Goal: Task Accomplishment & Management: Manage account settings

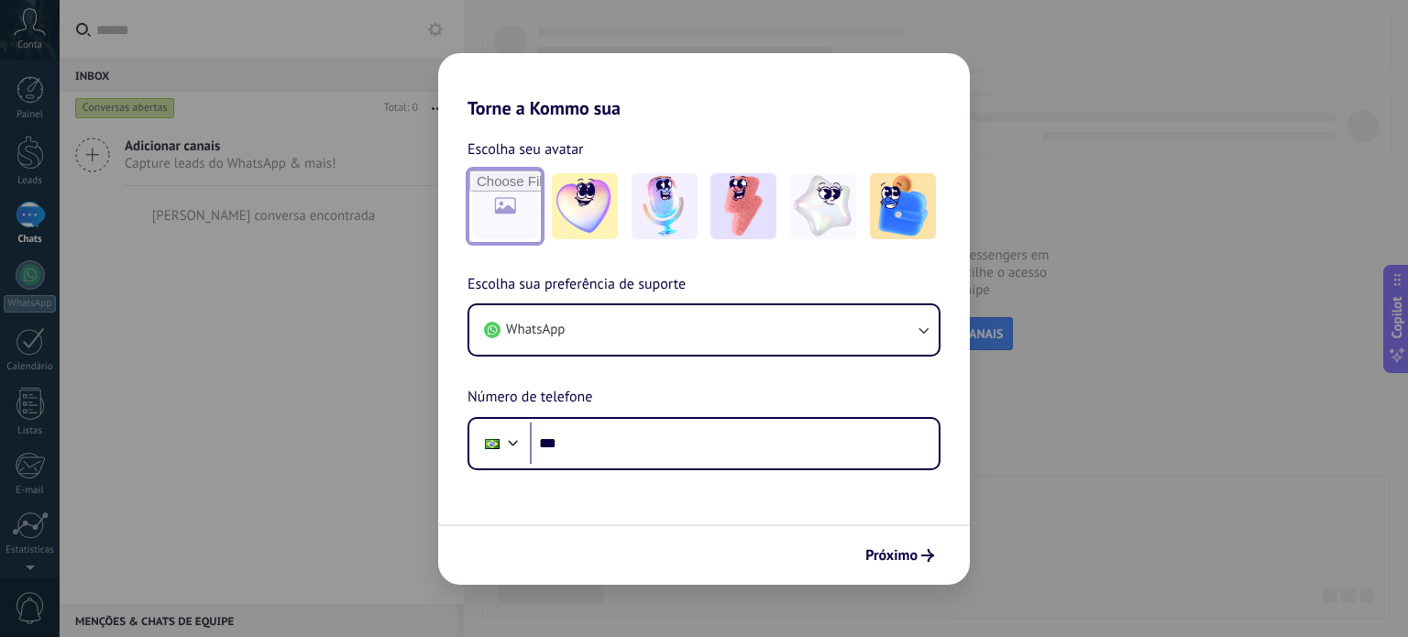
click at [488, 207] on input "file" at bounding box center [504, 205] width 71 height 71
type input "**********"
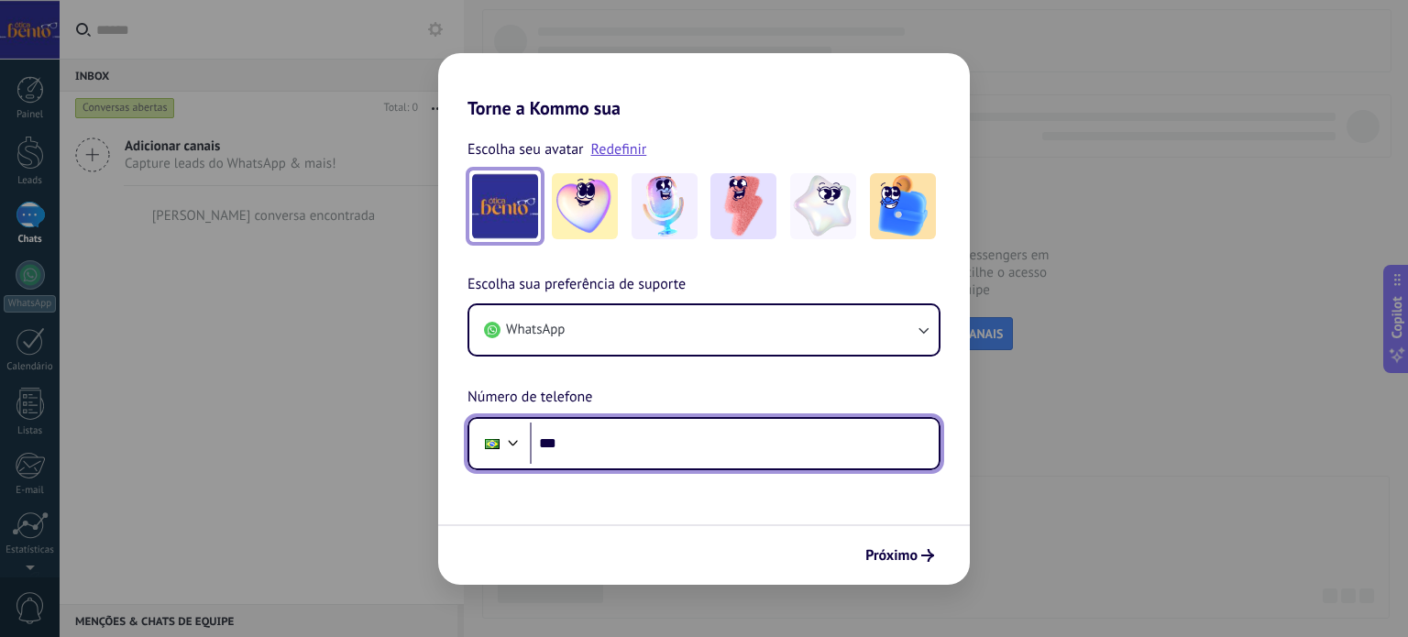
click at [592, 439] on input "***" at bounding box center [734, 444] width 409 height 42
type input "**********"
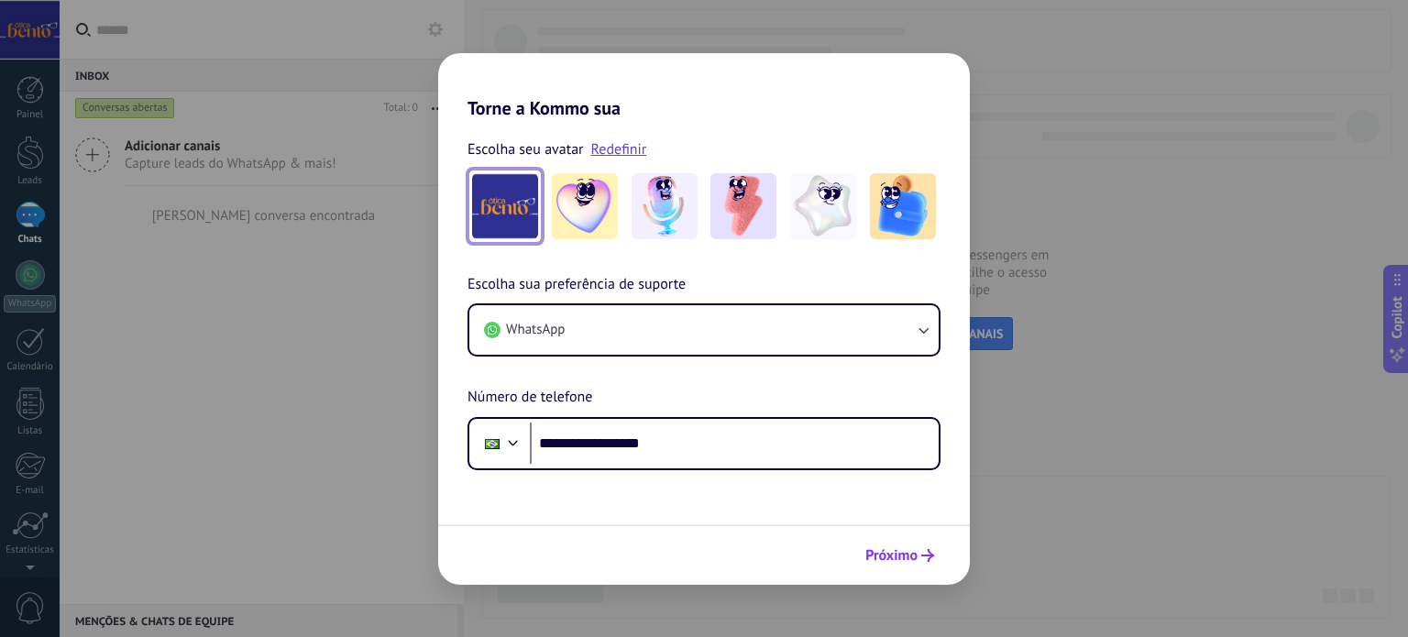
click at [889, 551] on span "Próximo" at bounding box center [891, 555] width 52 height 13
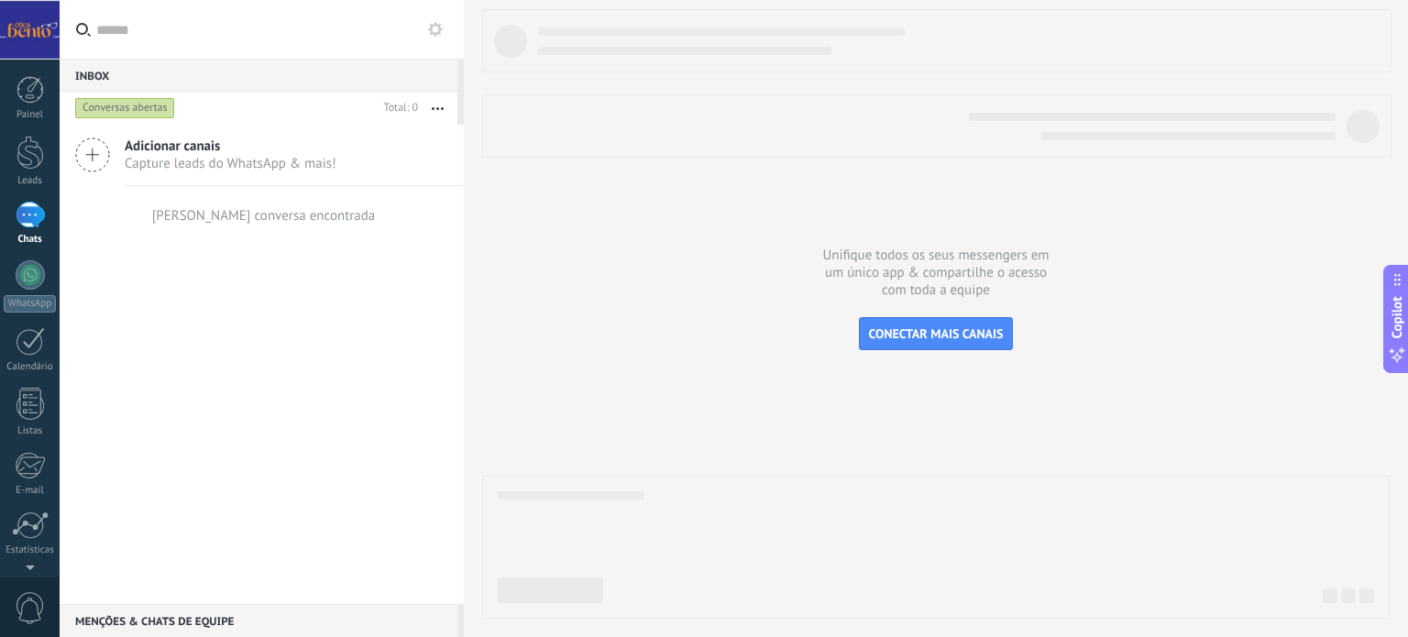
click at [94, 150] on icon at bounding box center [92, 154] width 35 height 35
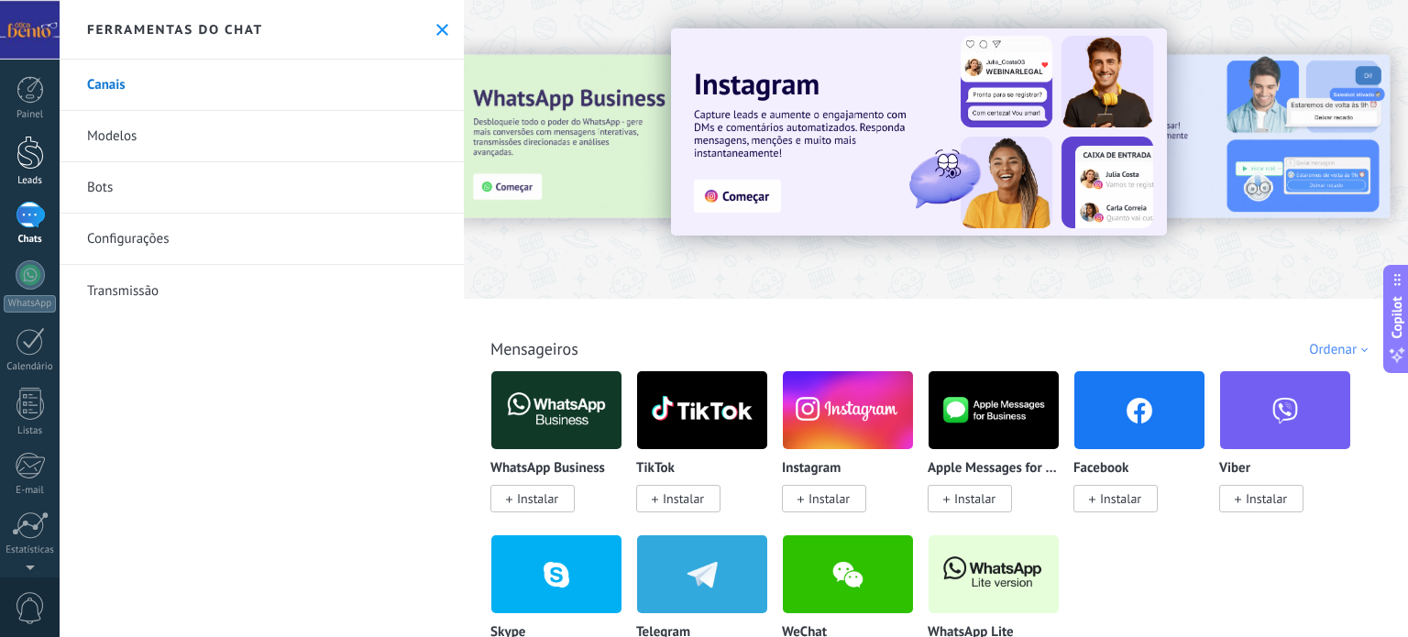
click at [37, 150] on div at bounding box center [29, 153] width 27 height 34
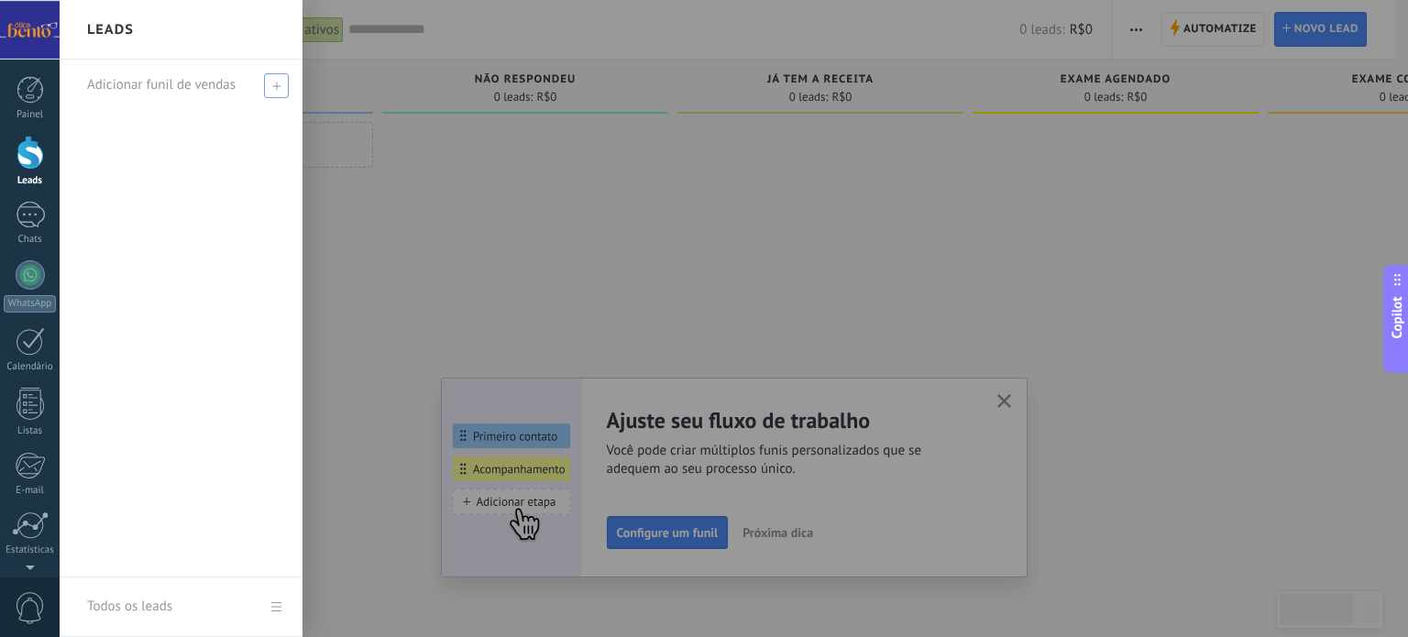
click at [275, 87] on icon at bounding box center [276, 86] width 8 height 8
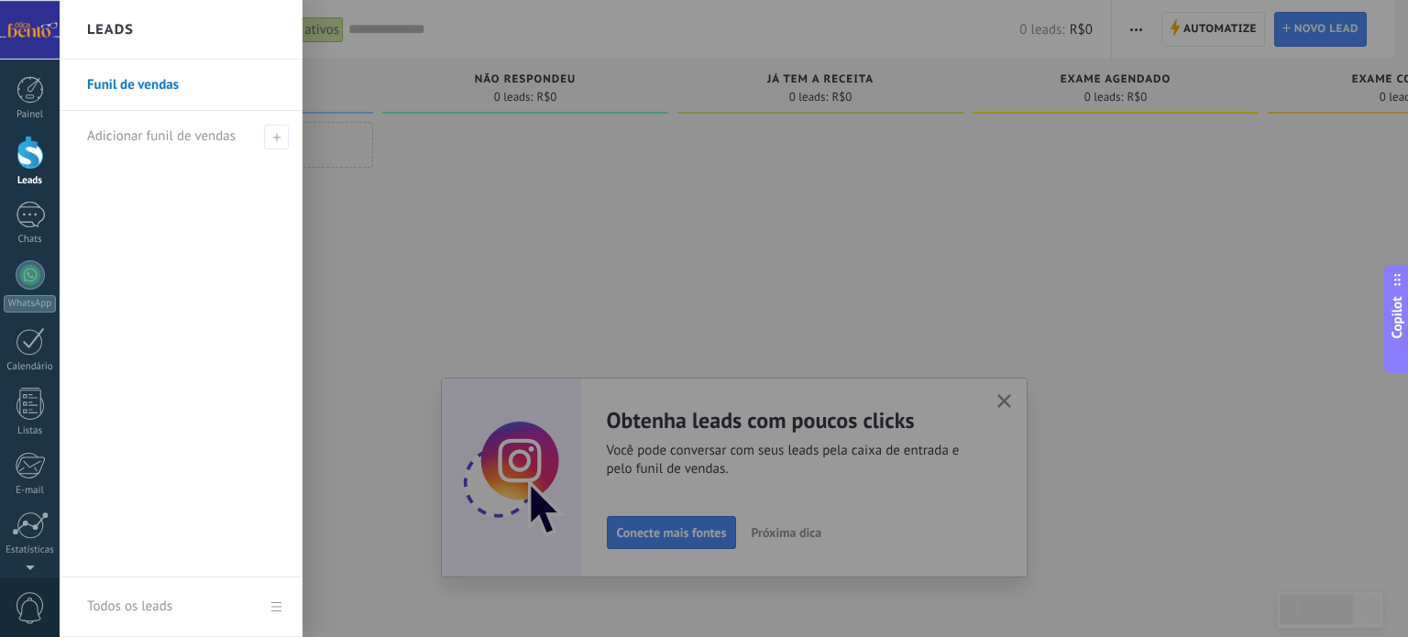
click at [29, 160] on div at bounding box center [29, 153] width 27 height 34
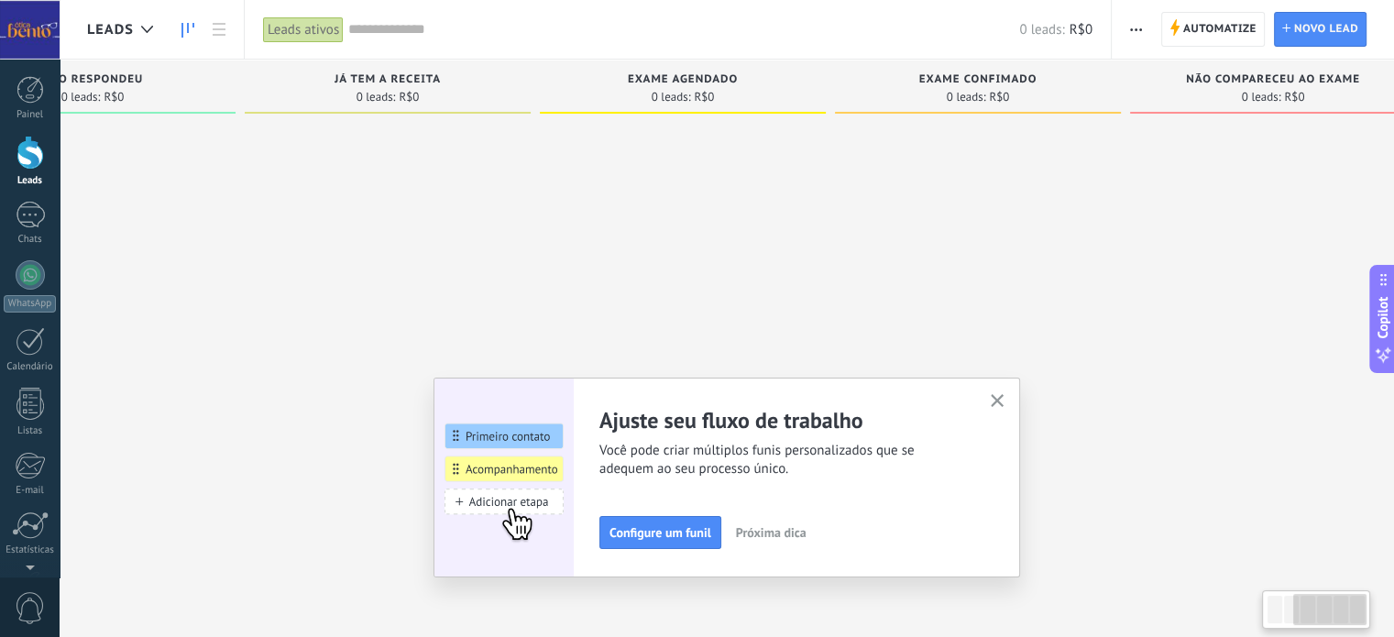
scroll to position [0, 482]
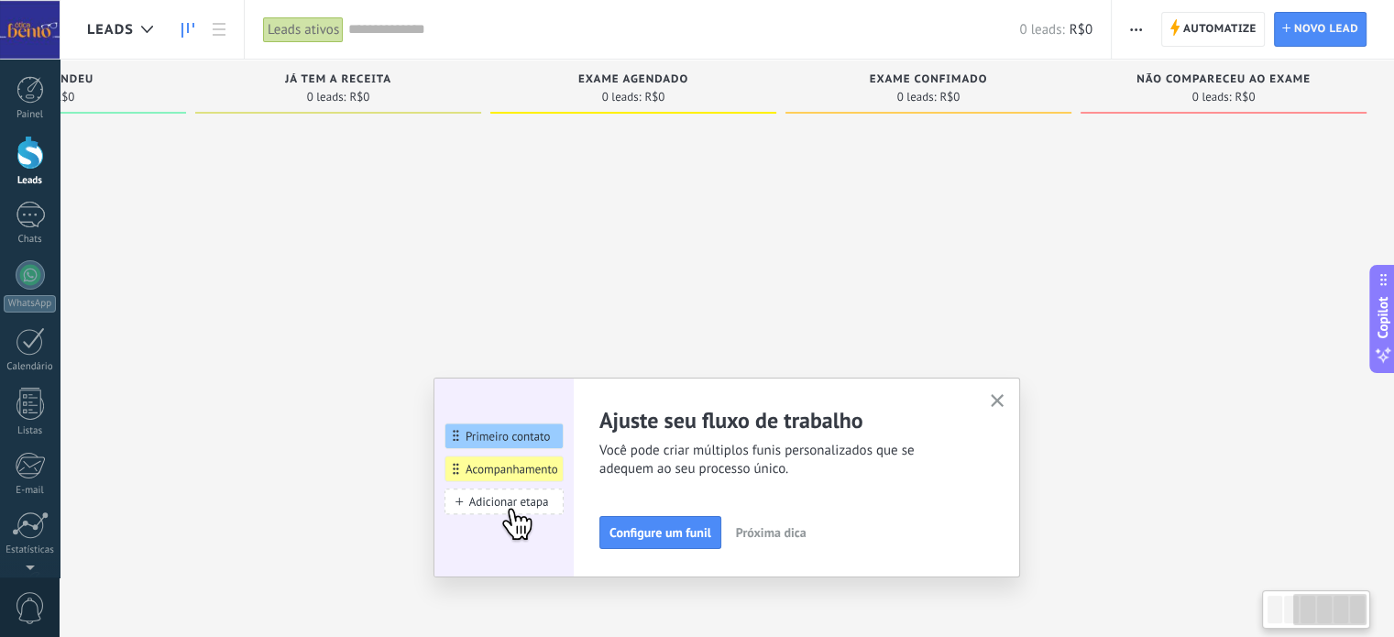
drag, startPoint x: 1207, startPoint y: 93, endPoint x: 712, endPoint y: 142, distance: 497.4
click at [706, 134] on div "EXAME AGENDADO 0 leads: R$0" at bounding box center [637, 290] width 295 height 460
drag, startPoint x: 1175, startPoint y: 259, endPoint x: 998, endPoint y: 257, distance: 176.9
click at [1022, 292] on div "Etapa de leads de entrada solicitações: 0 0 0 0 0 0 0 0 0 EM ATENDIMENTO 0 lead…" at bounding box center [499, 290] width 1789 height 460
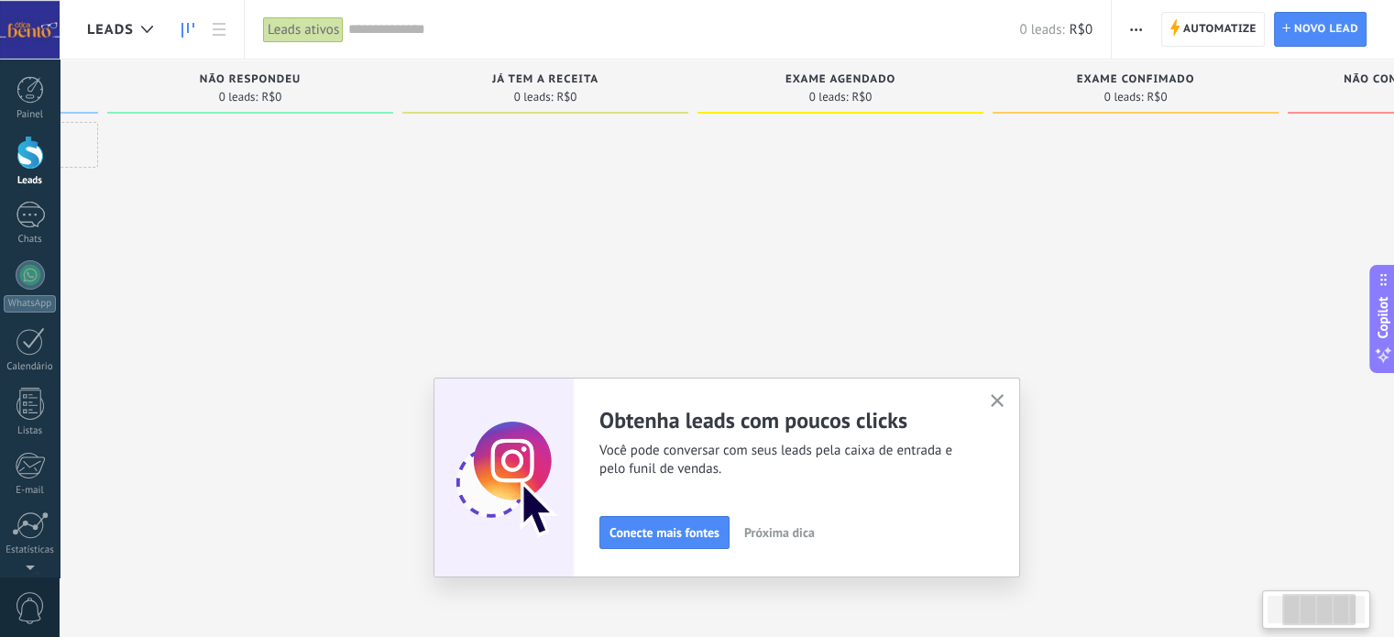
drag, startPoint x: 739, startPoint y: 234, endPoint x: 953, endPoint y: 236, distance: 214.5
click at [950, 236] on div at bounding box center [841, 321] width 286 height 398
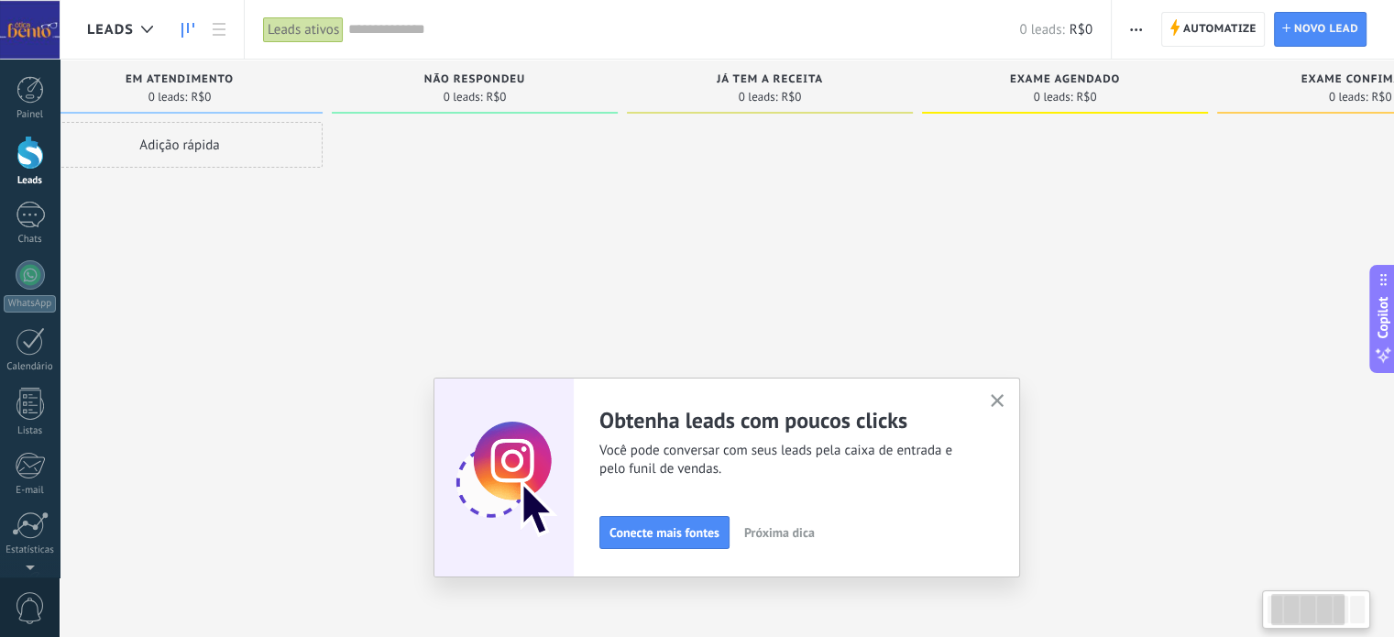
drag, startPoint x: 630, startPoint y: 247, endPoint x: 847, endPoint y: 243, distance: 217.3
click at [861, 248] on div at bounding box center [770, 321] width 286 height 398
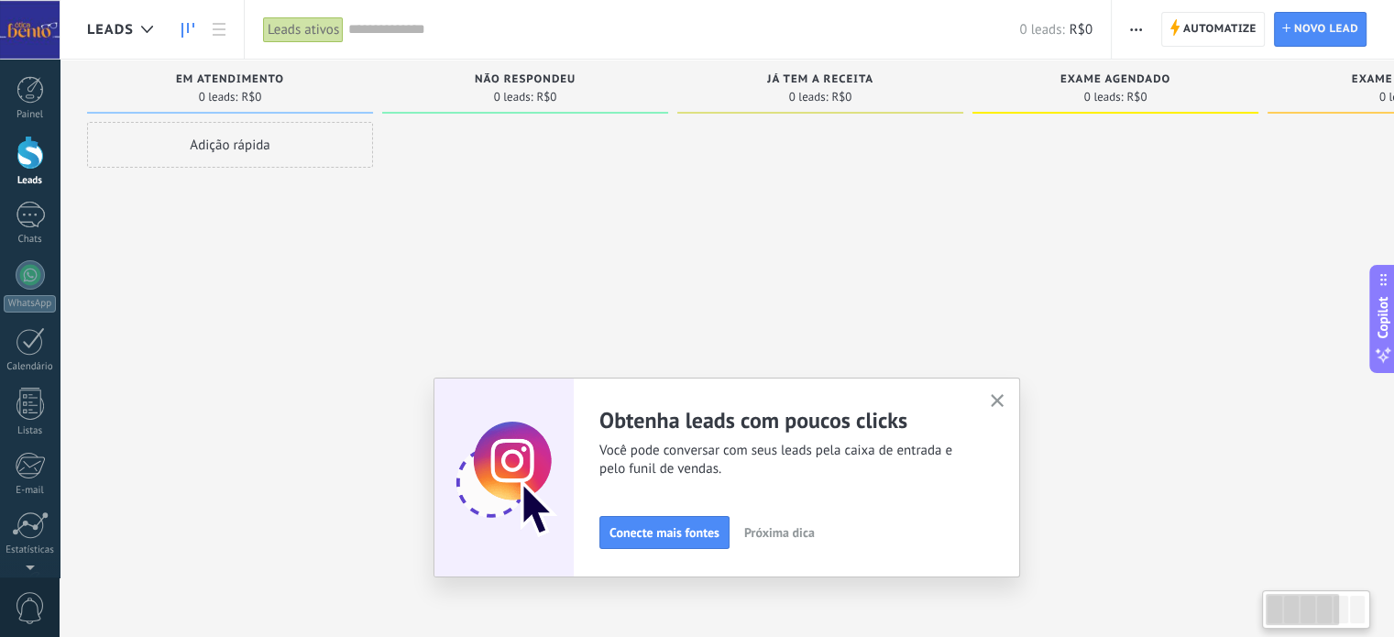
drag, startPoint x: 677, startPoint y: 237, endPoint x: 906, endPoint y: 255, distance: 228.9
click at [905, 253] on div at bounding box center [820, 321] width 286 height 398
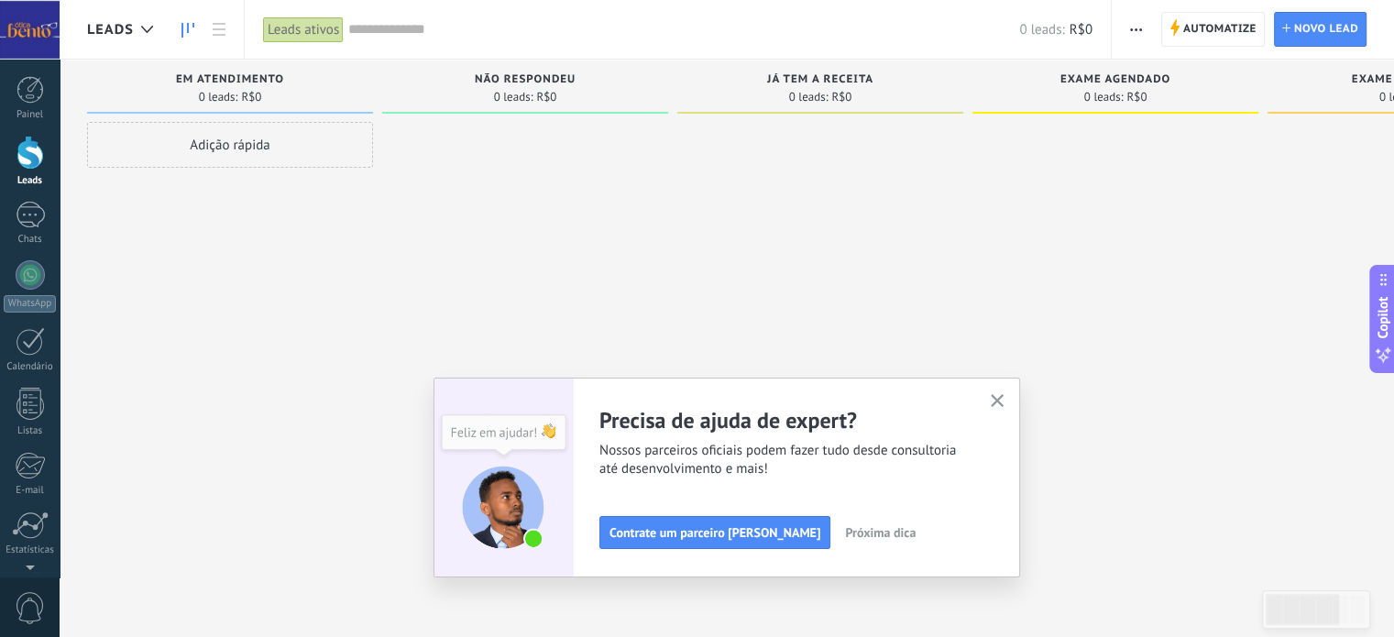
click at [1005, 403] on icon "button" at bounding box center [998, 401] width 14 height 14
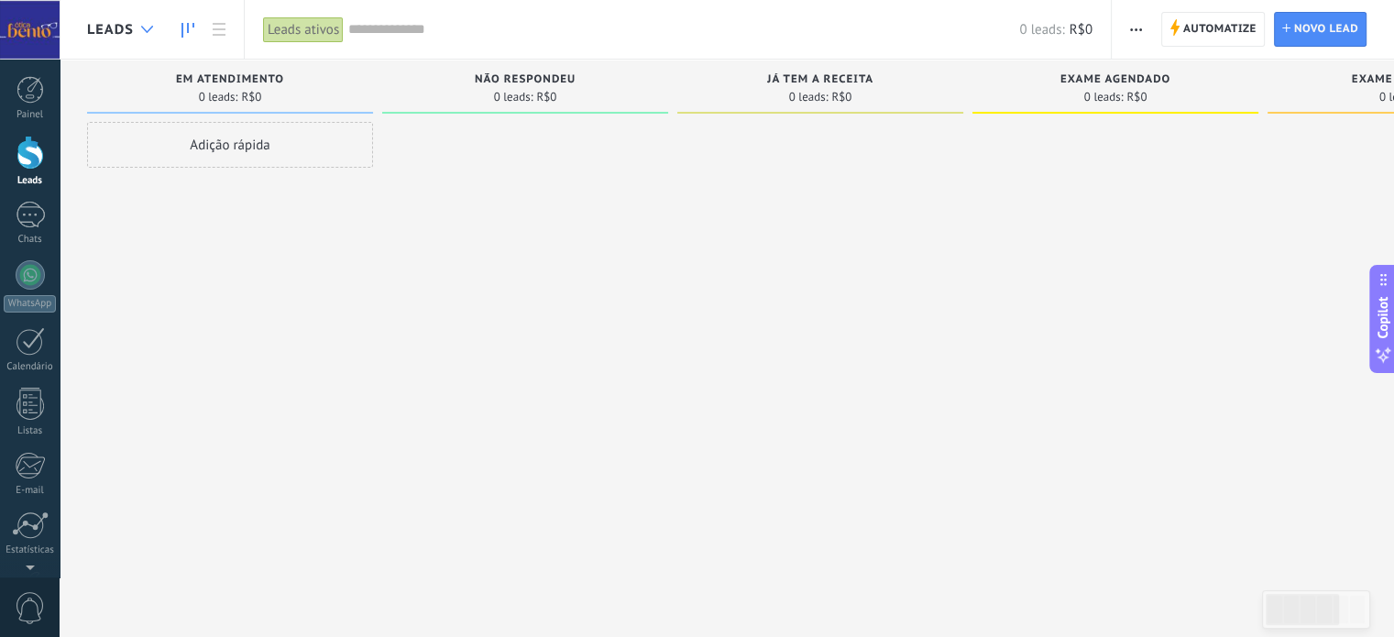
click at [148, 30] on icon at bounding box center [147, 29] width 12 height 7
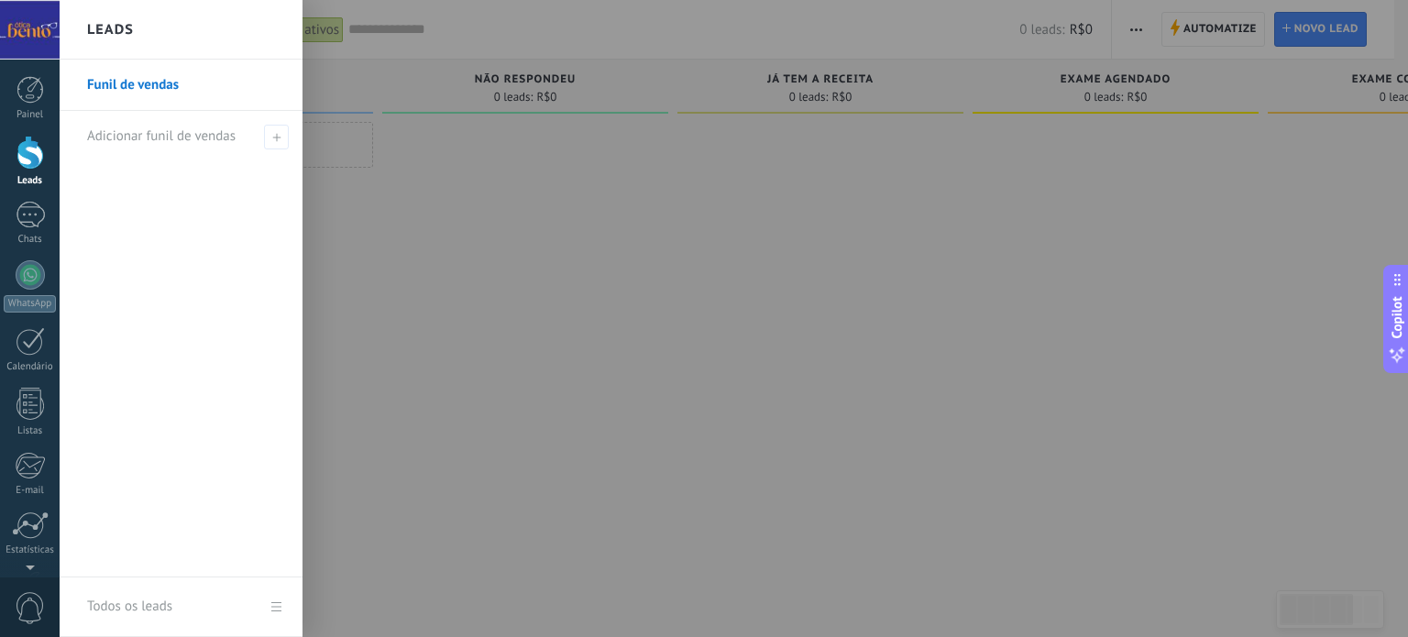
click at [542, 256] on div at bounding box center [764, 318] width 1408 height 637
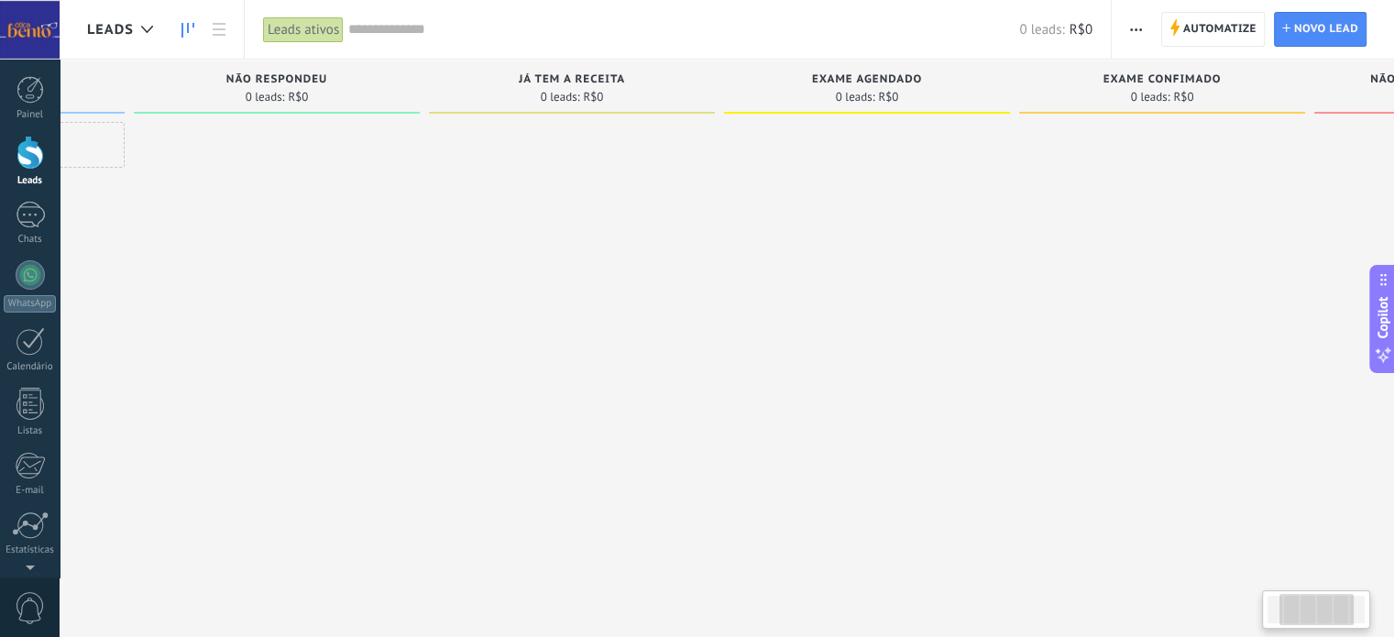
drag, startPoint x: 810, startPoint y: 239, endPoint x: 590, endPoint y: 289, distance: 225.5
click at [569, 292] on div at bounding box center [572, 321] width 286 height 398
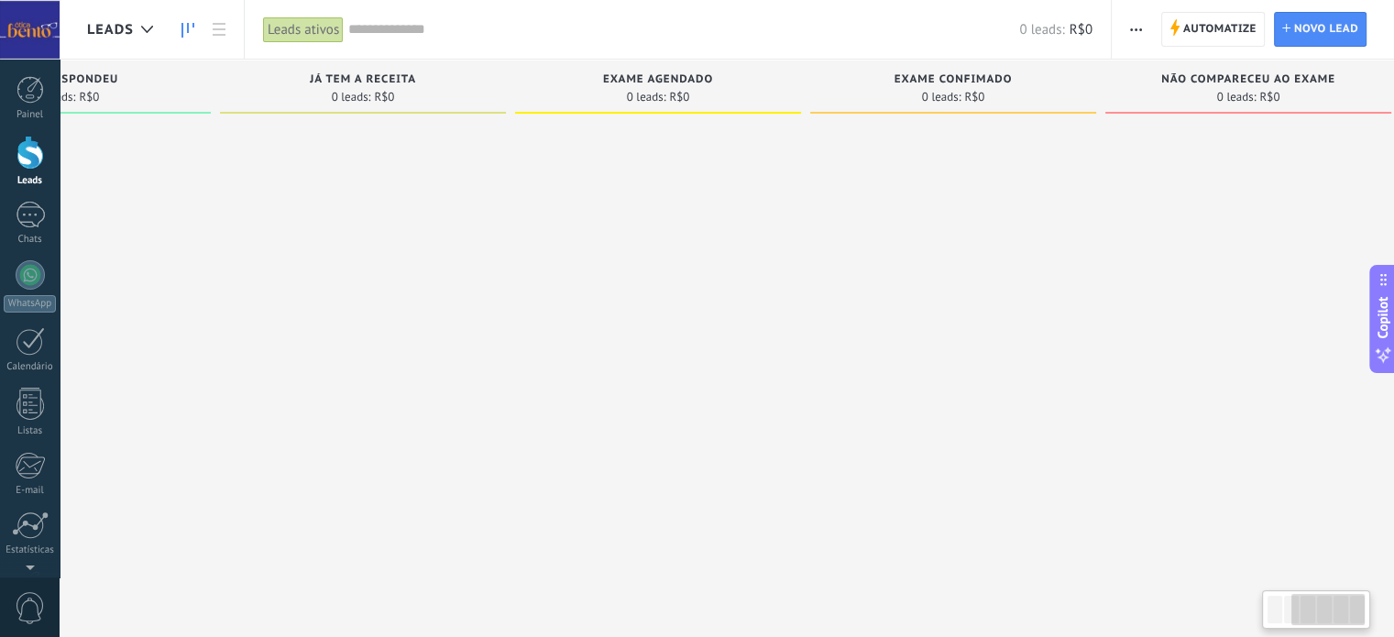
drag, startPoint x: 972, startPoint y: 236, endPoint x: 766, endPoint y: 278, distance: 209.4
click at [766, 278] on div at bounding box center [658, 321] width 286 height 398
drag, startPoint x: 1014, startPoint y: 224, endPoint x: 836, endPoint y: 262, distance: 182.0
click at [940, 237] on div at bounding box center [929, 321] width 286 height 398
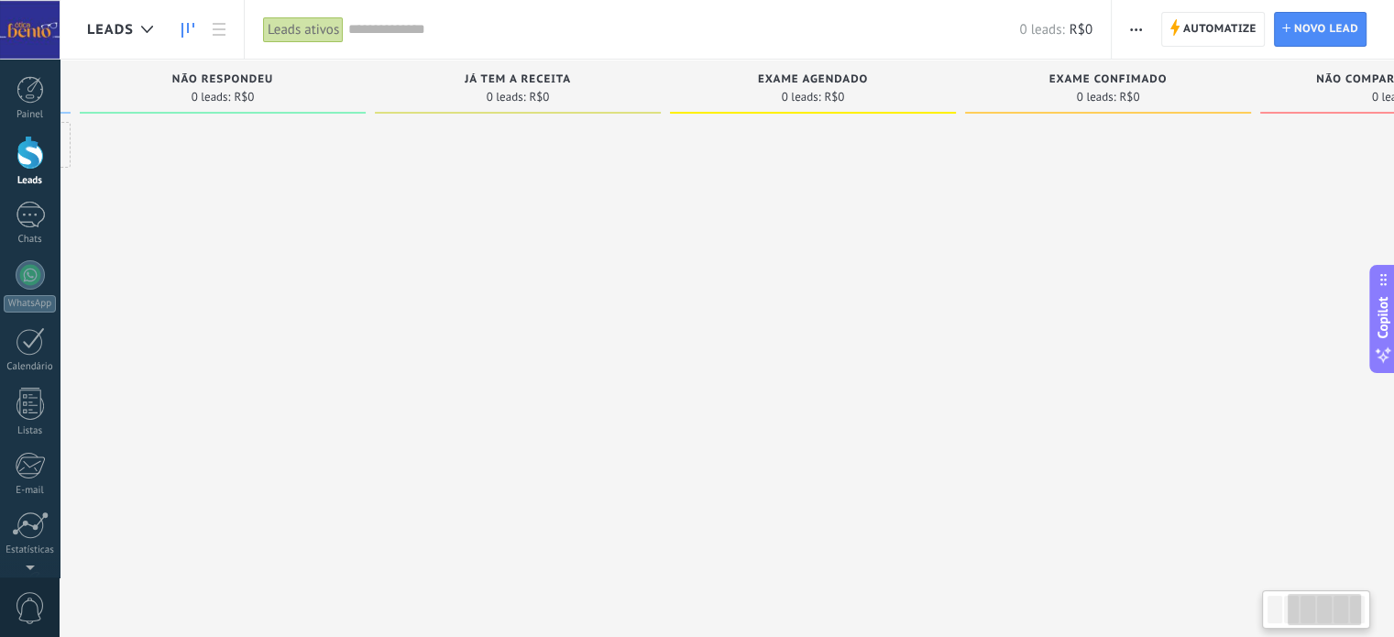
scroll to position [0, 0]
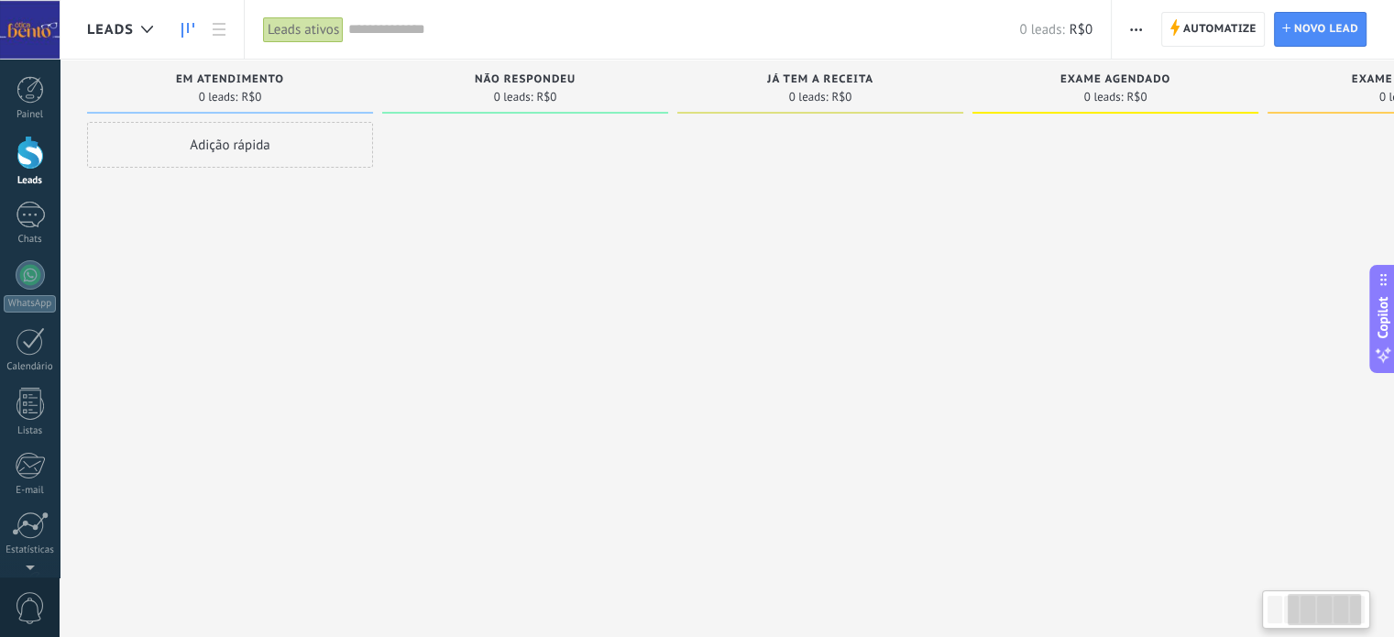
drag, startPoint x: 592, startPoint y: 325, endPoint x: 1002, endPoint y: 319, distance: 409.8
click at [1007, 319] on div "Etapa de leads de entrada solicitações: 0 0 0 0 0 0 0 0 0 EM ATENDIMENTO 0 lead…" at bounding box center [981, 290] width 1789 height 460
drag, startPoint x: 839, startPoint y: 377, endPoint x: 964, endPoint y: 373, distance: 125.6
click at [970, 377] on div "Etapa de leads de entrada solicitações: 0 0 0 0 0 0 0 0 0 EM ATENDIMENTO 0 lead…" at bounding box center [981, 290] width 1789 height 460
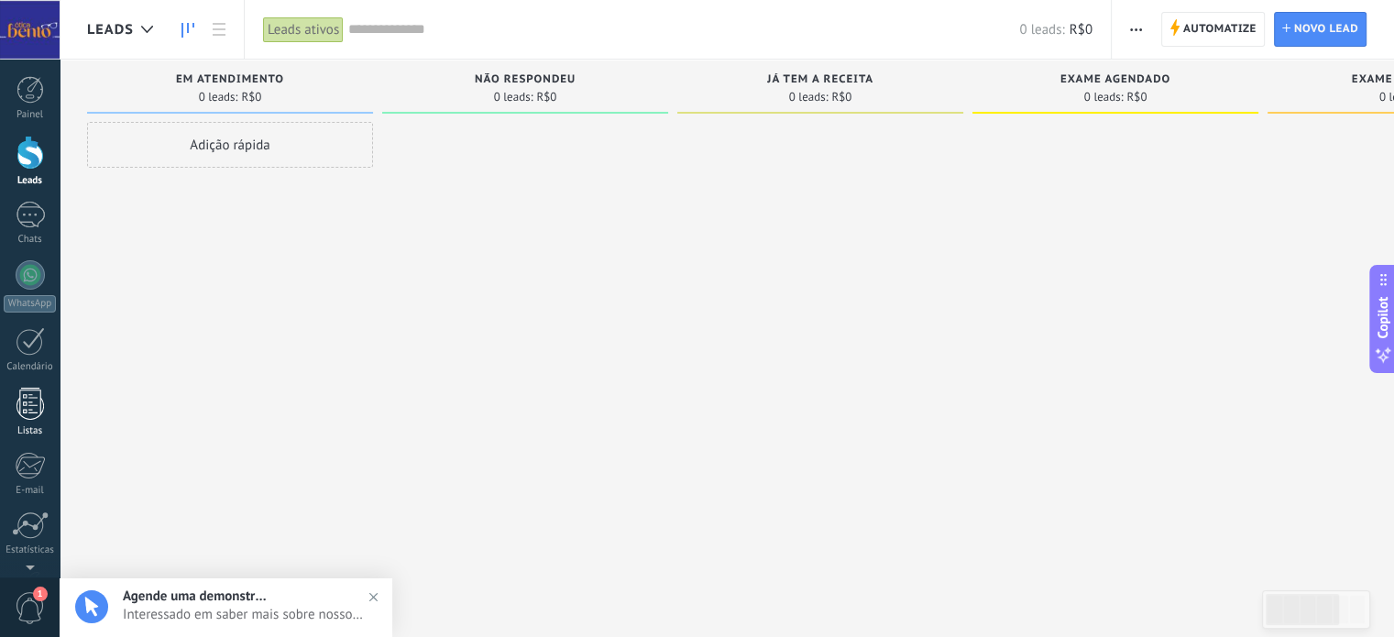
scroll to position [125, 0]
click at [19, 464] on div at bounding box center [30, 462] width 31 height 32
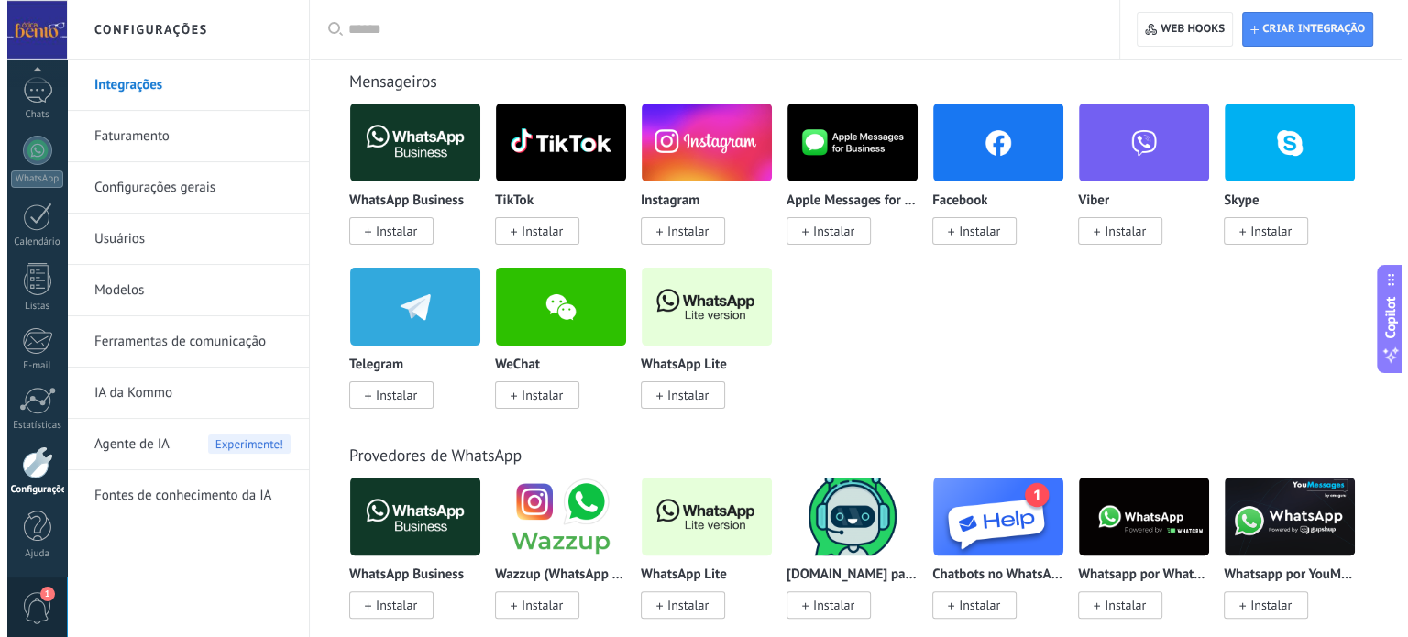
scroll to position [458, 0]
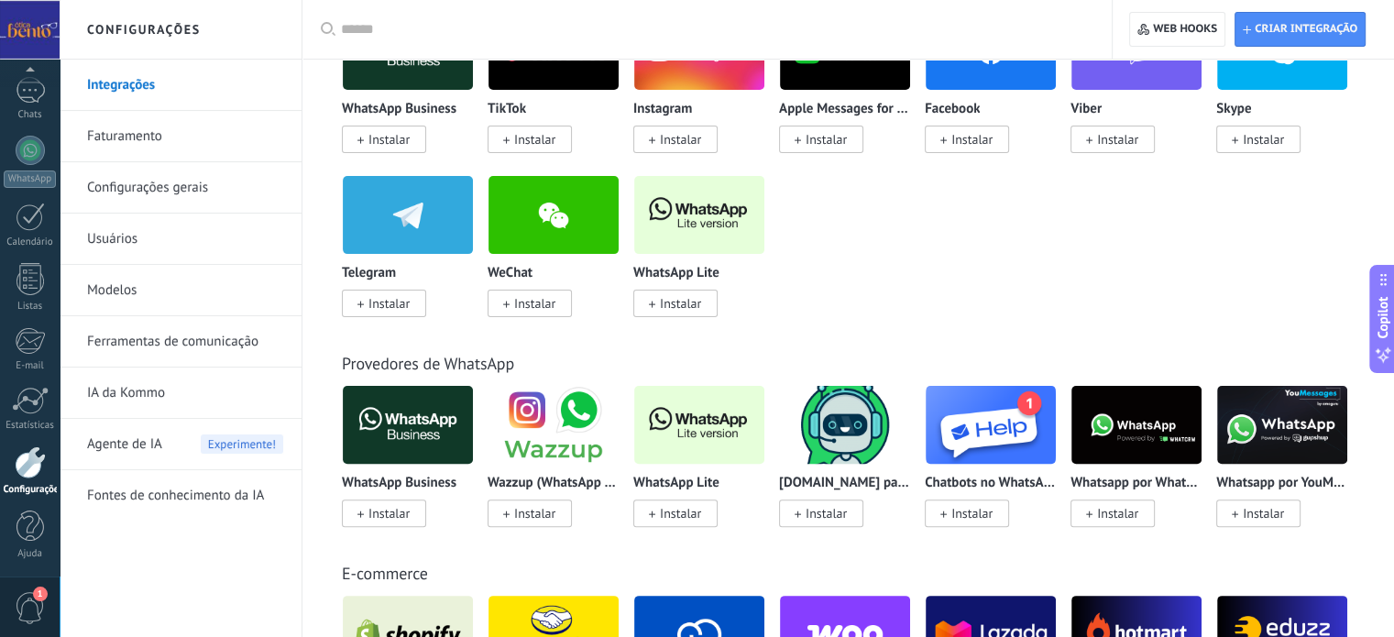
click at [671, 511] on span "Instalar" at bounding box center [680, 513] width 41 height 16
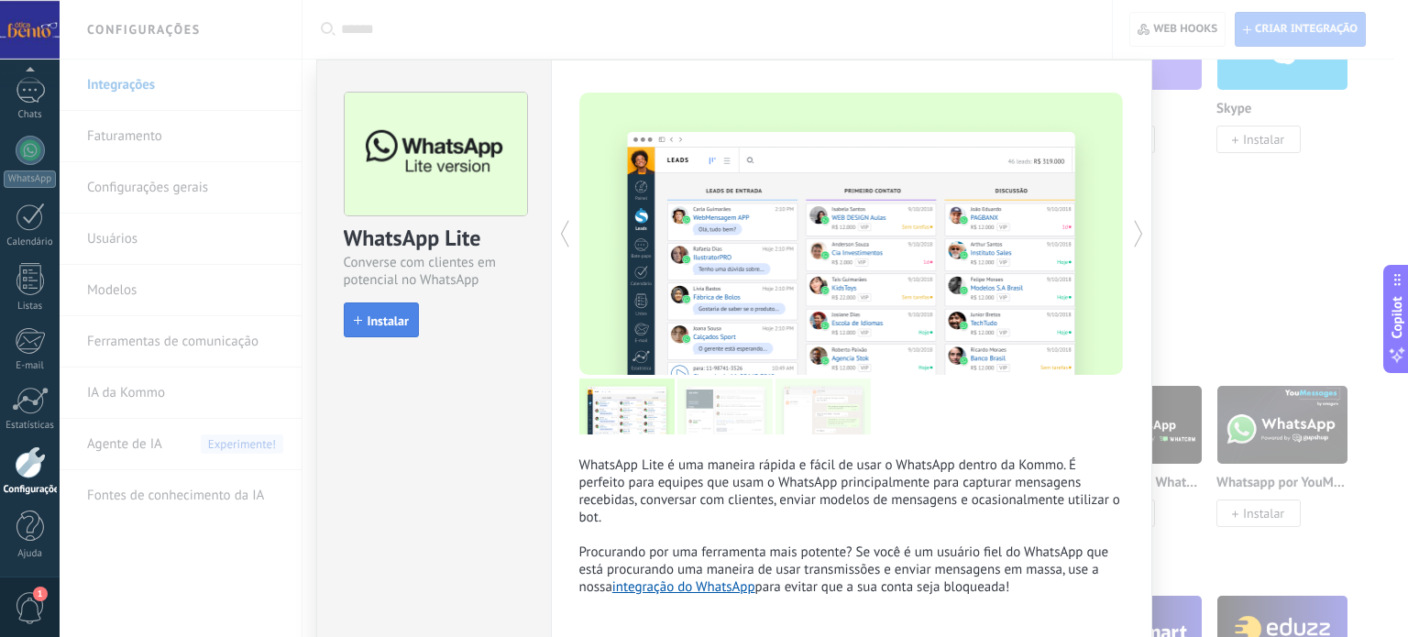
click at [385, 321] on span "Instalar" at bounding box center [388, 320] width 41 height 13
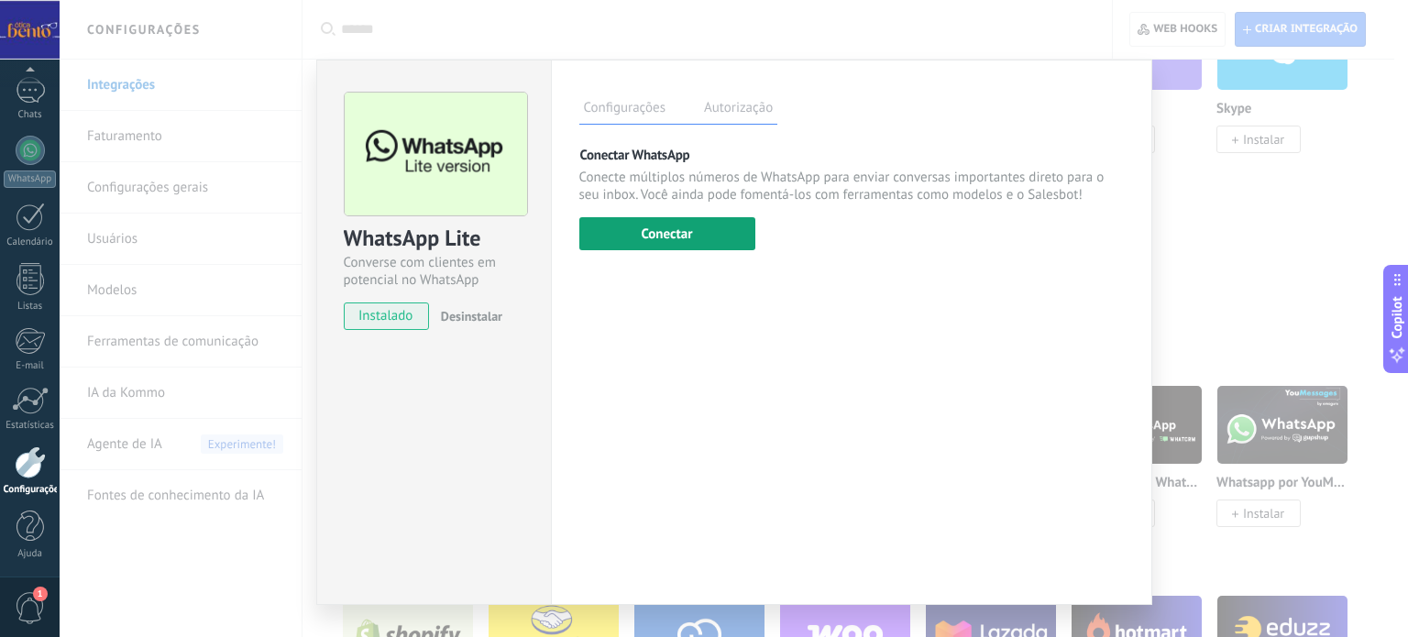
click at [680, 234] on button "Conectar" at bounding box center [667, 233] width 176 height 33
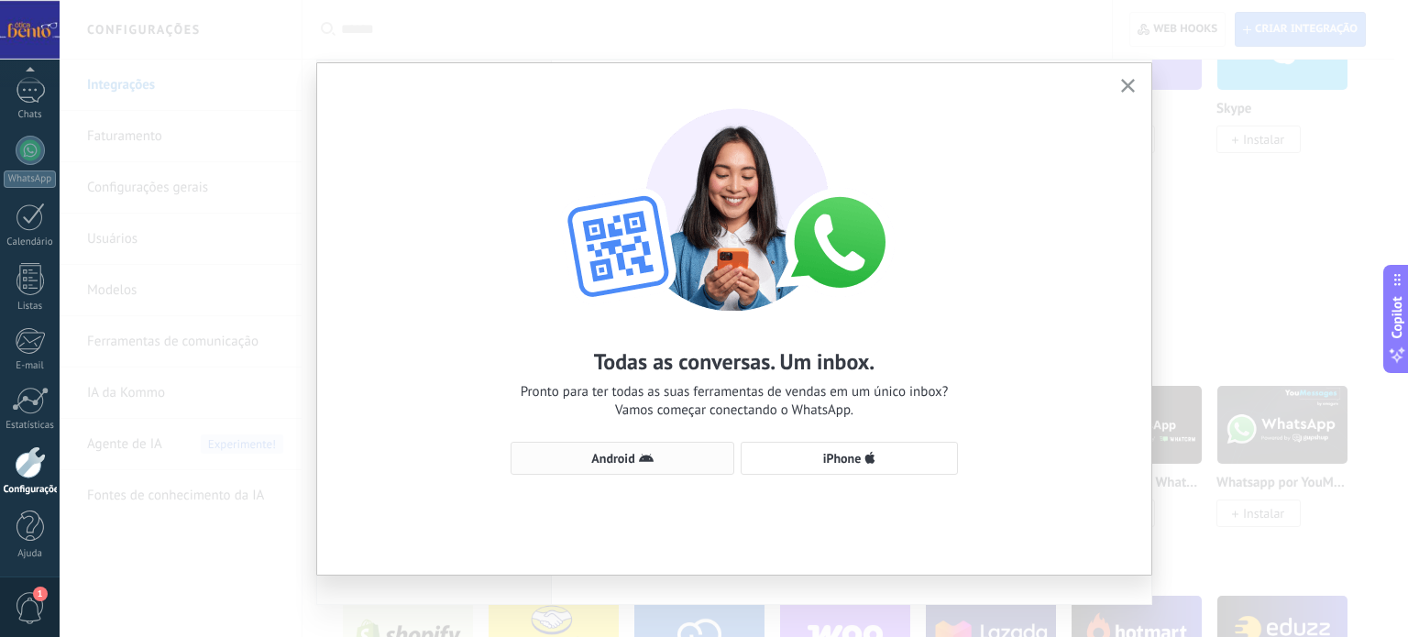
click at [663, 467] on button "Android" at bounding box center [623, 458] width 224 height 33
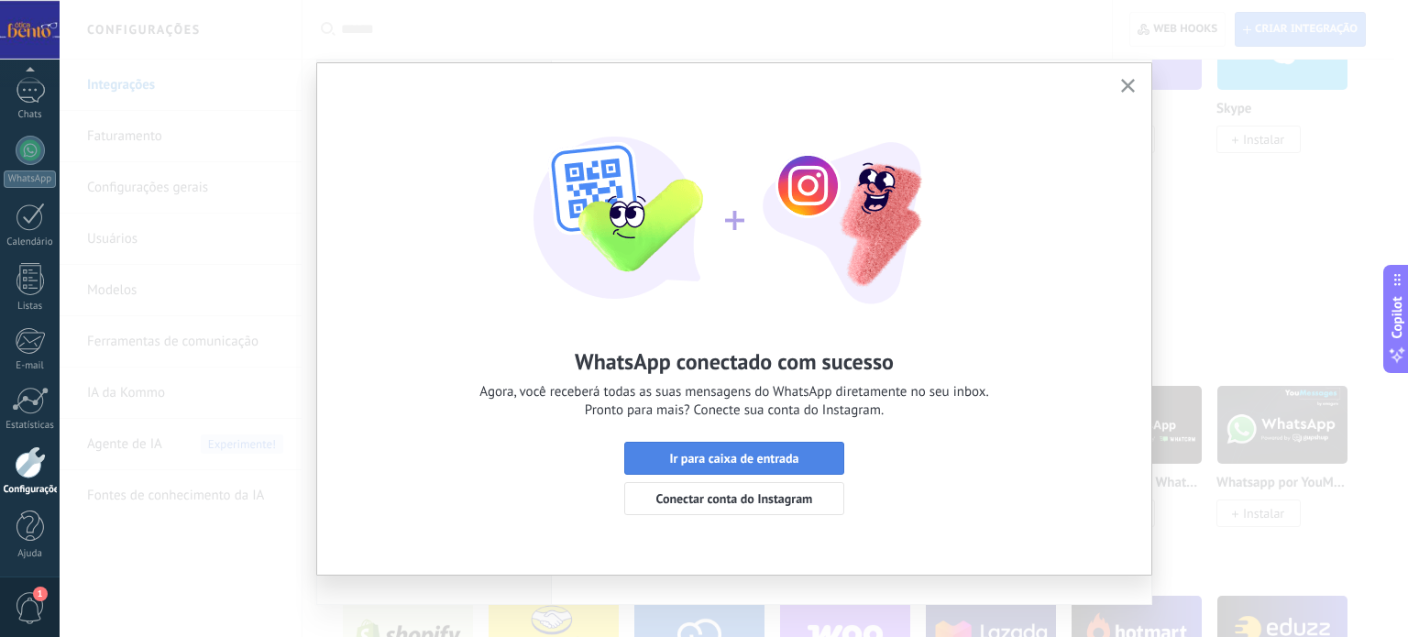
click at [785, 456] on span "Ir para caixa de entrada" at bounding box center [733, 458] width 129 height 13
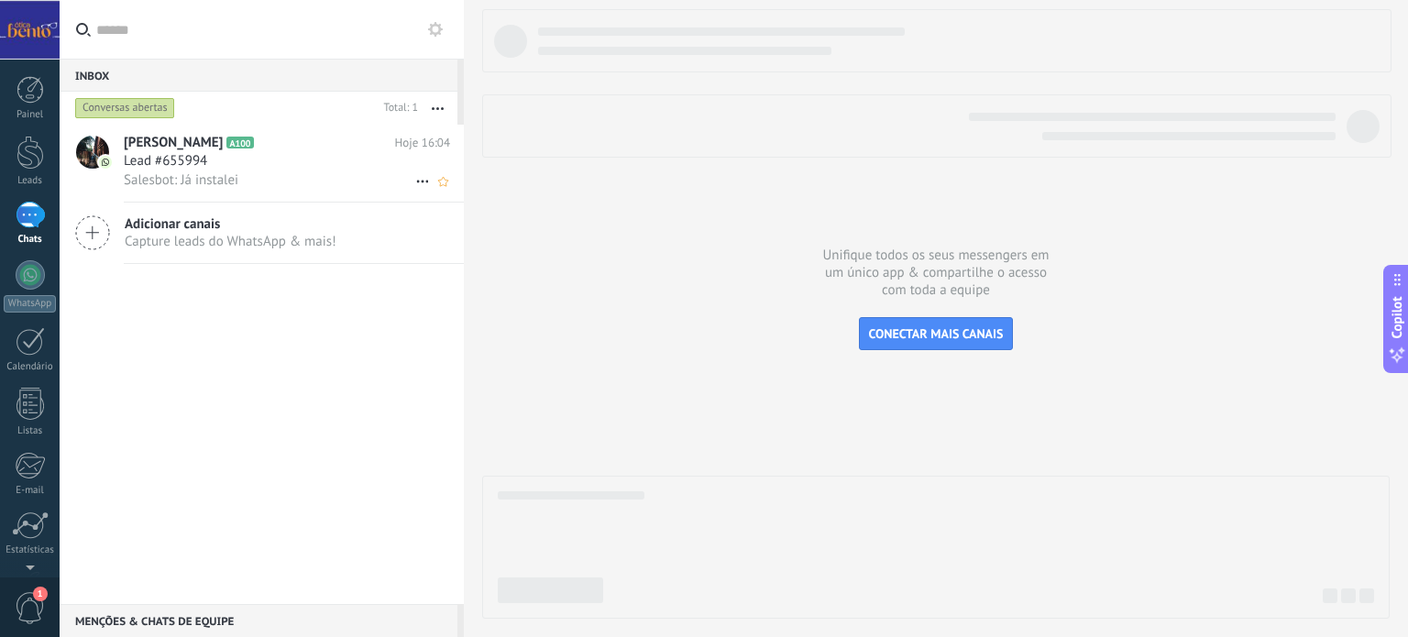
click at [184, 169] on span "Lead #655994" at bounding box center [165, 161] width 83 height 18
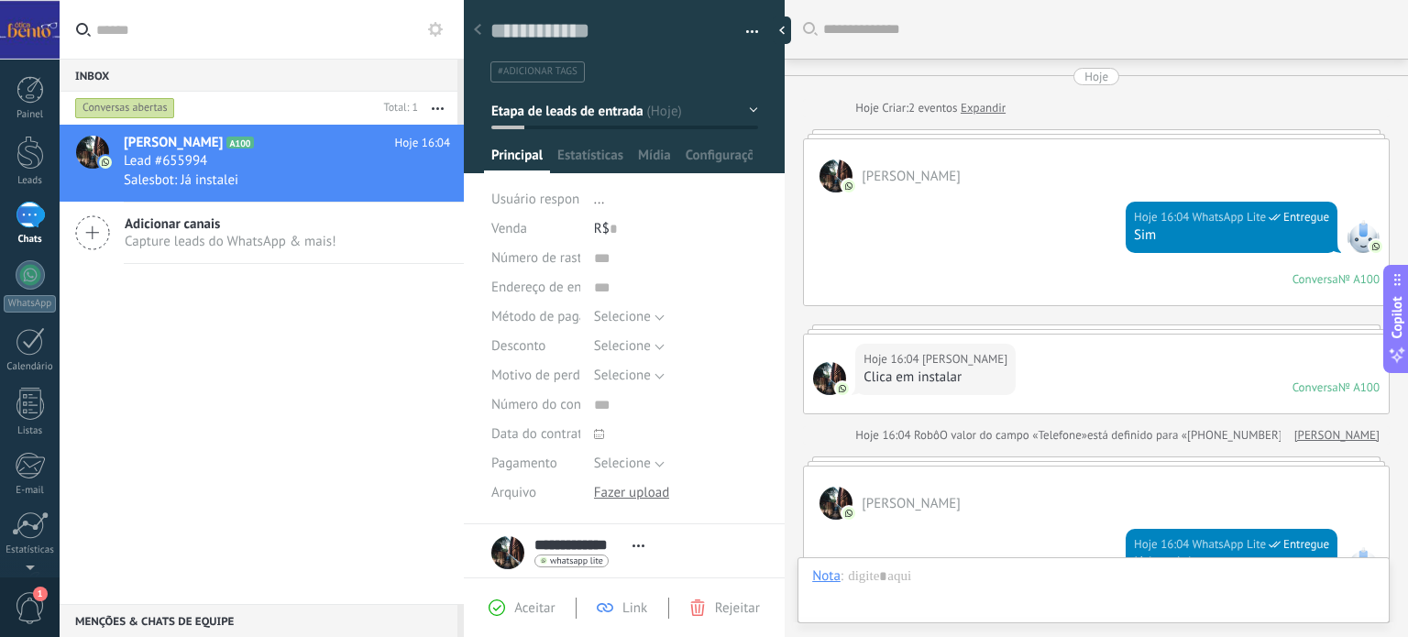
scroll to position [313, 0]
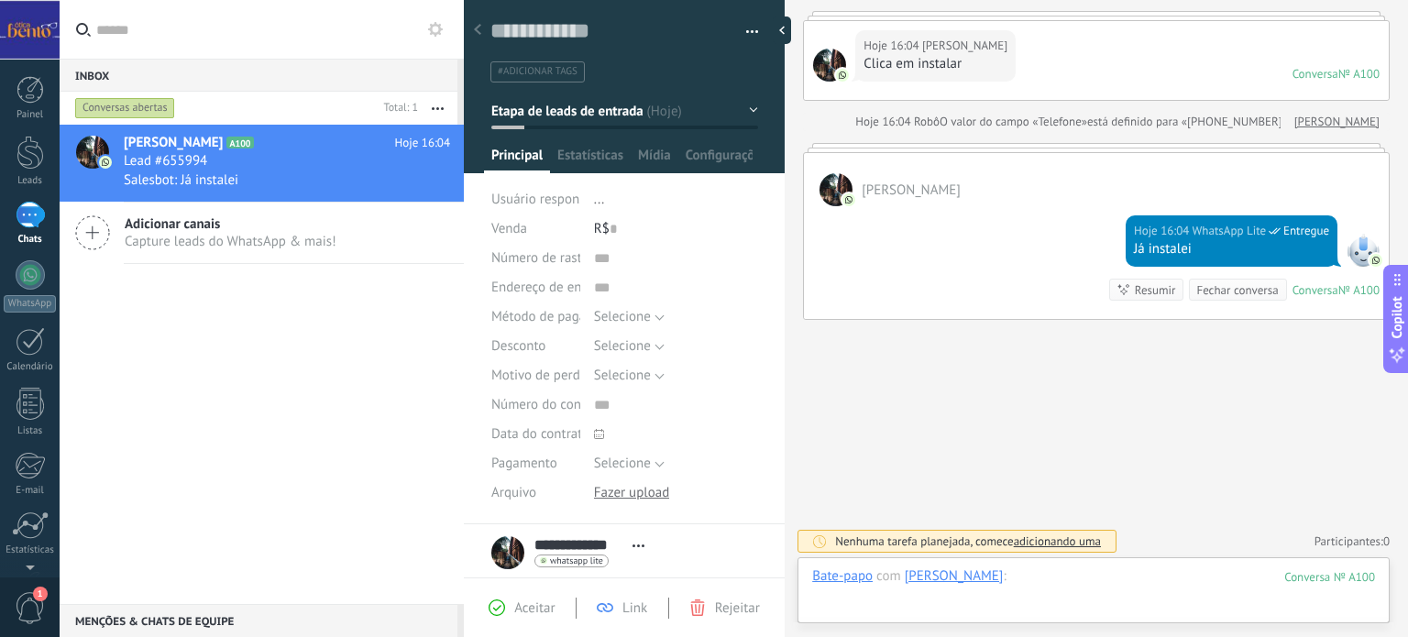
click at [1096, 577] on div at bounding box center [1093, 594] width 563 height 55
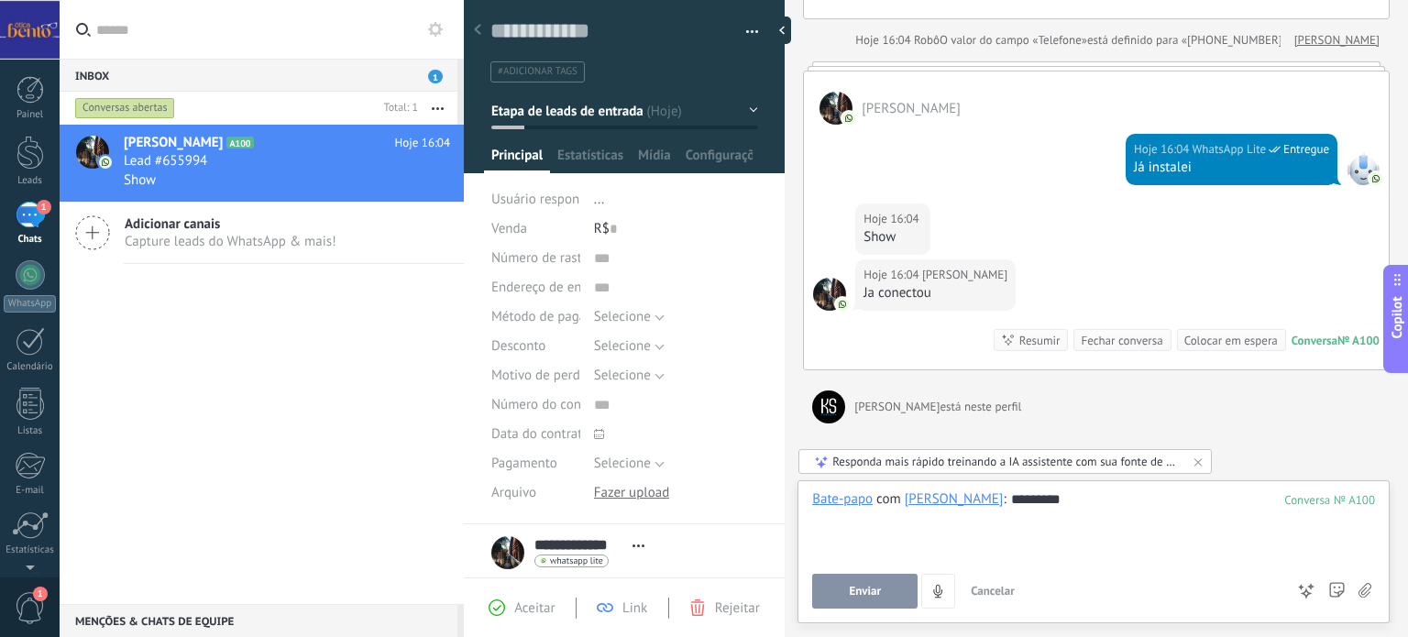
scroll to position [482, 0]
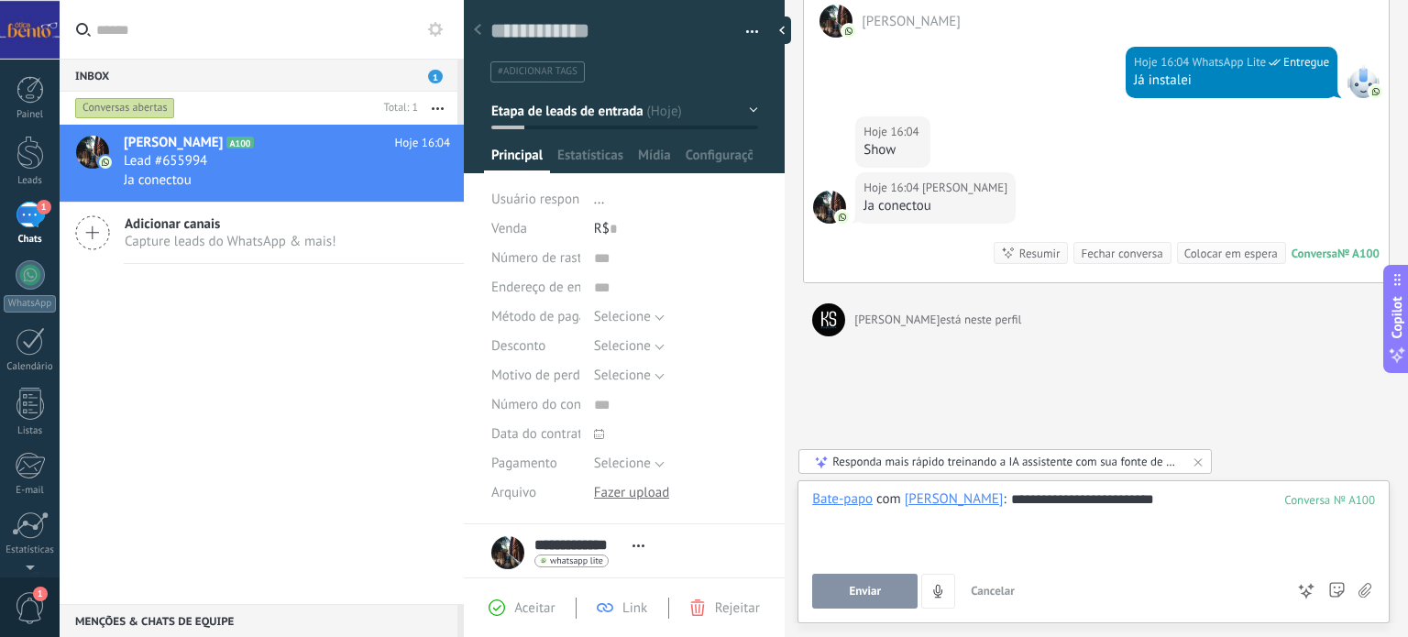
click at [862, 591] on span "Enviar" at bounding box center [865, 591] width 32 height 13
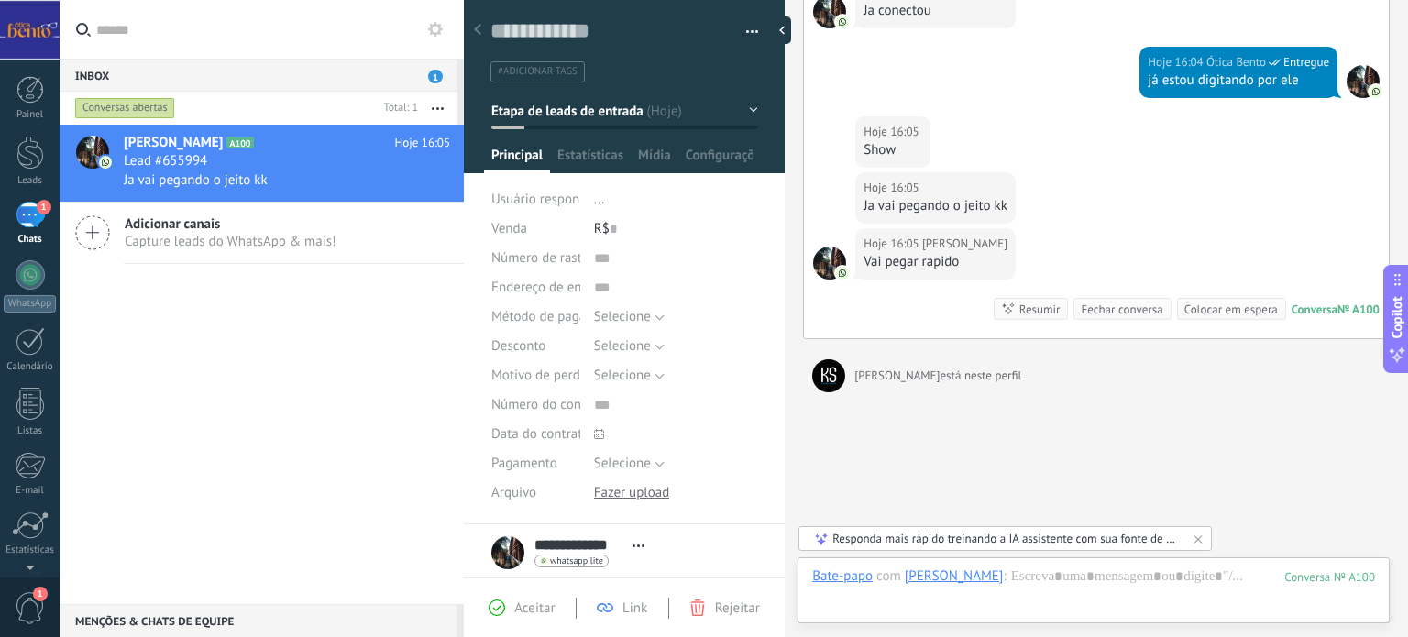
scroll to position [733, 0]
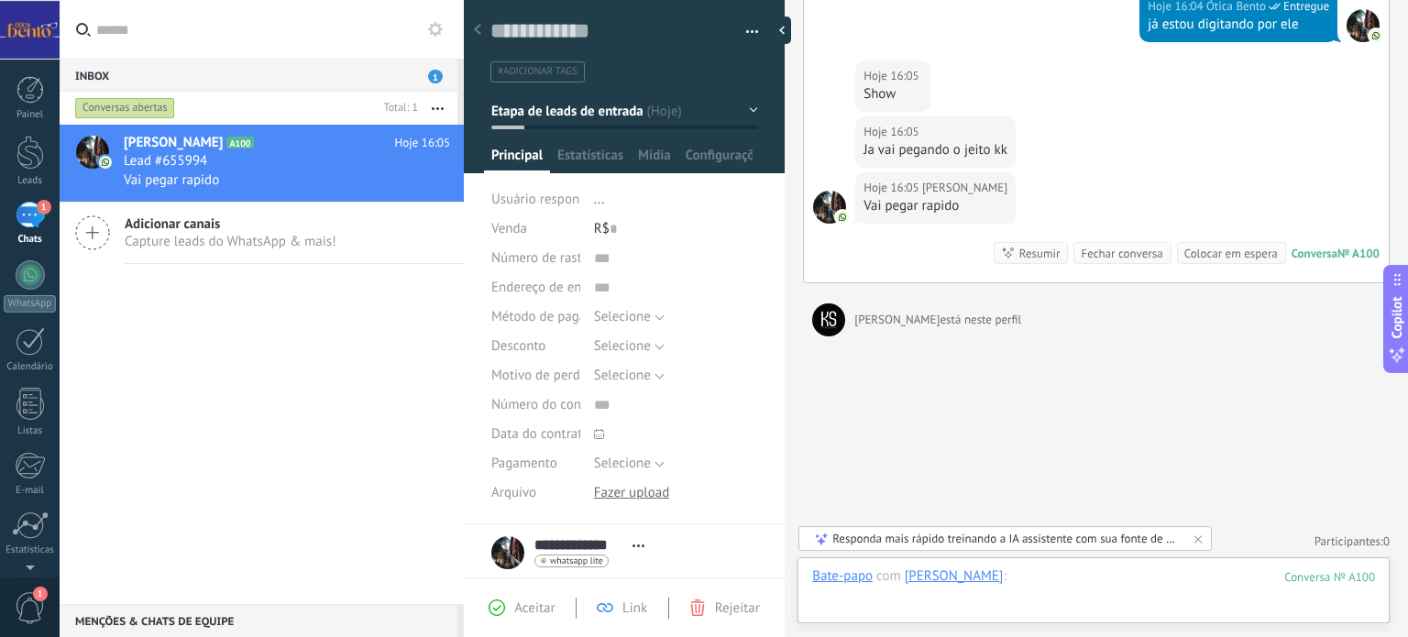
click at [1138, 578] on div at bounding box center [1093, 594] width 563 height 55
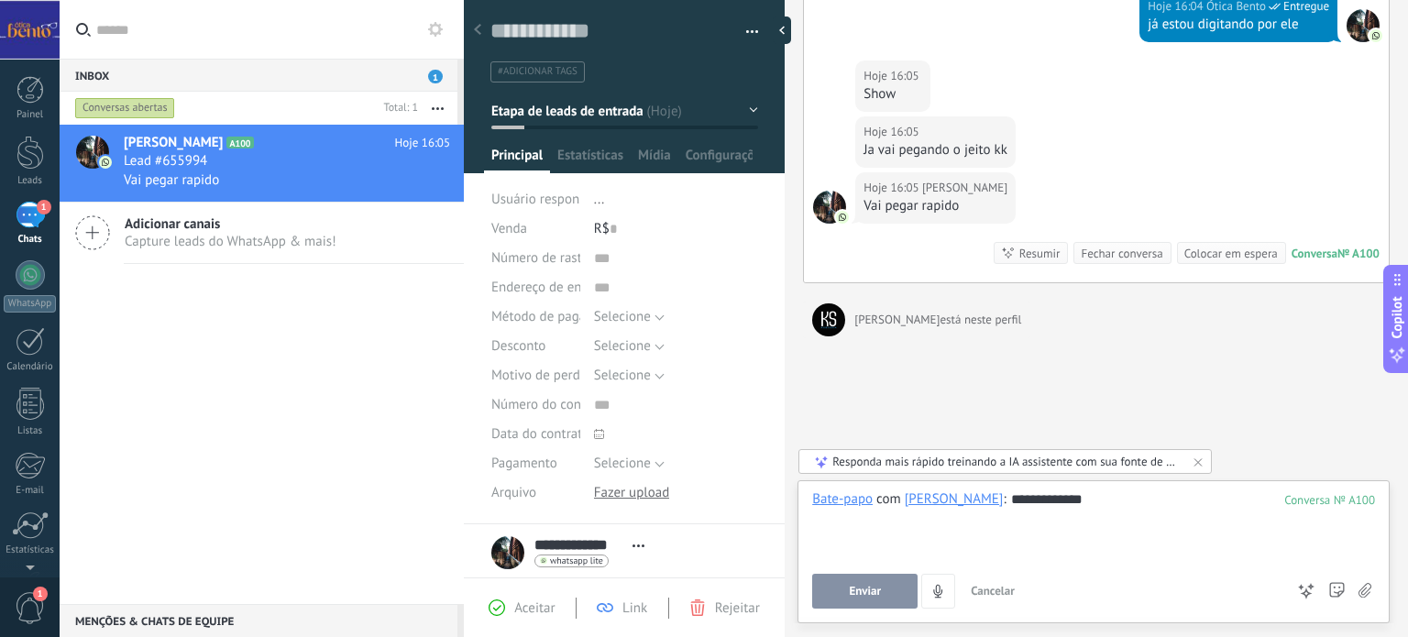
click at [872, 593] on span "Enviar" at bounding box center [865, 591] width 32 height 13
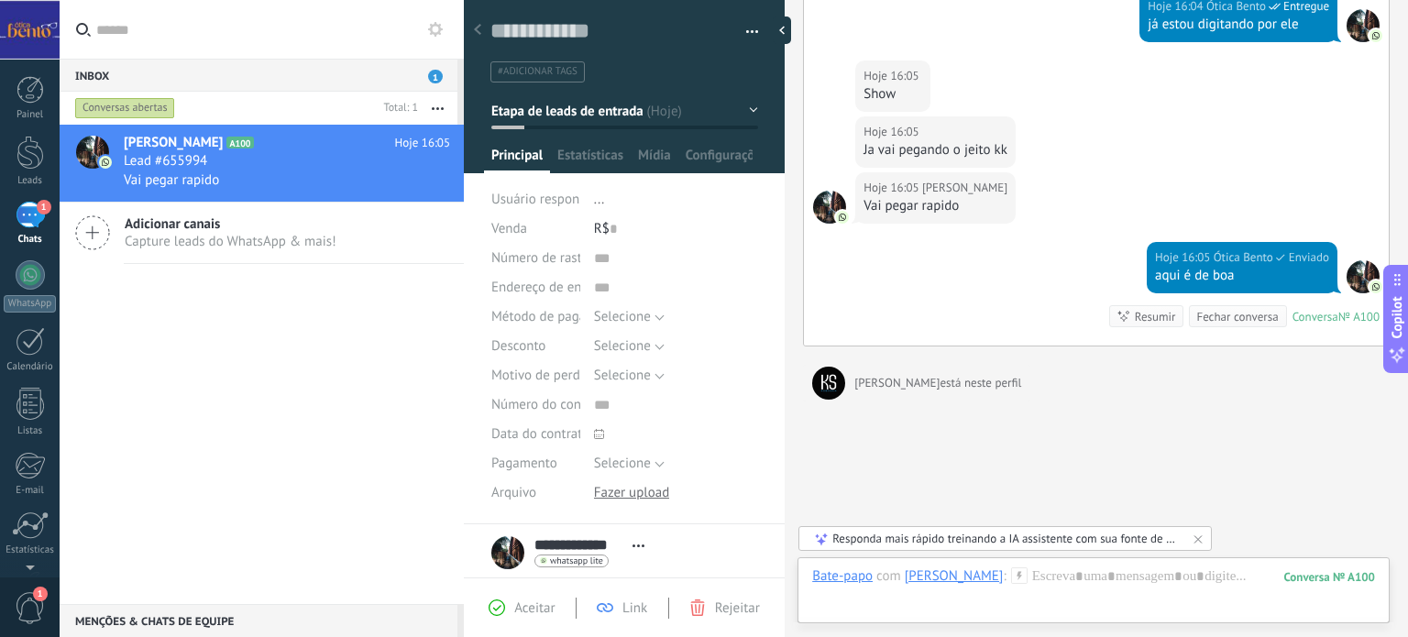
scroll to position [796, 0]
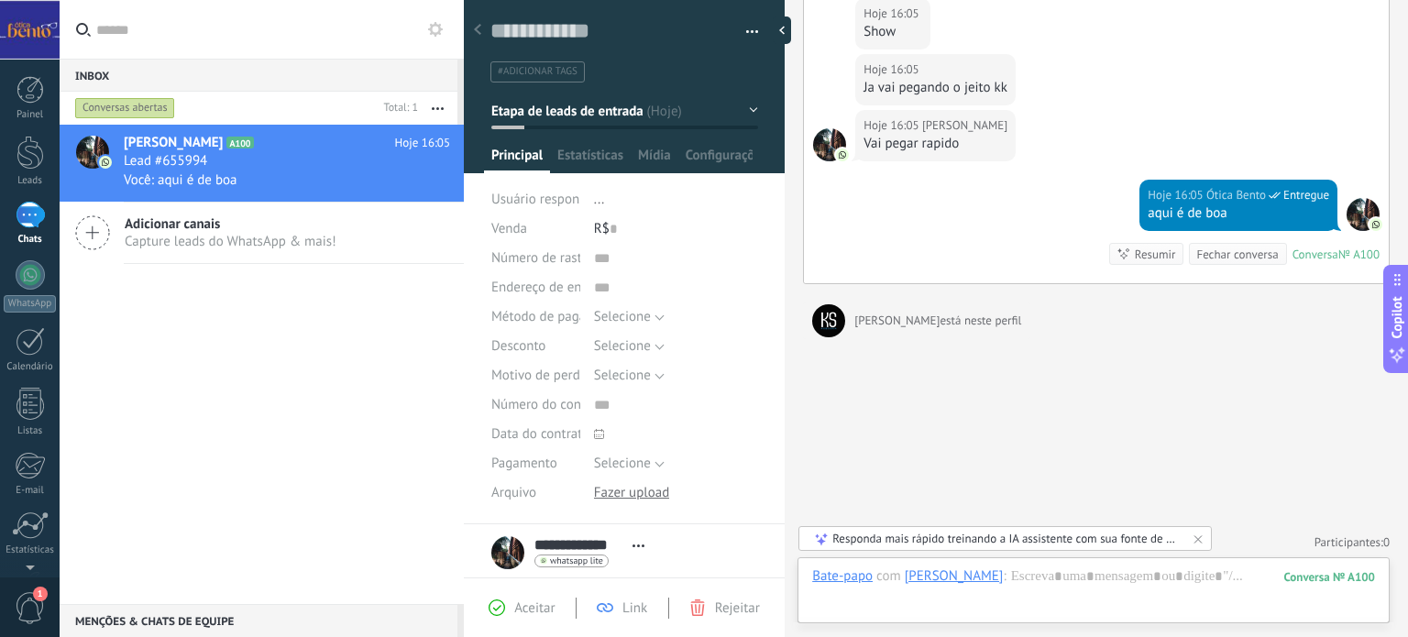
click at [561, 72] on span "#adicionar tags" at bounding box center [538, 71] width 80 height 13
click at [478, 29] on icon at bounding box center [477, 29] width 7 height 11
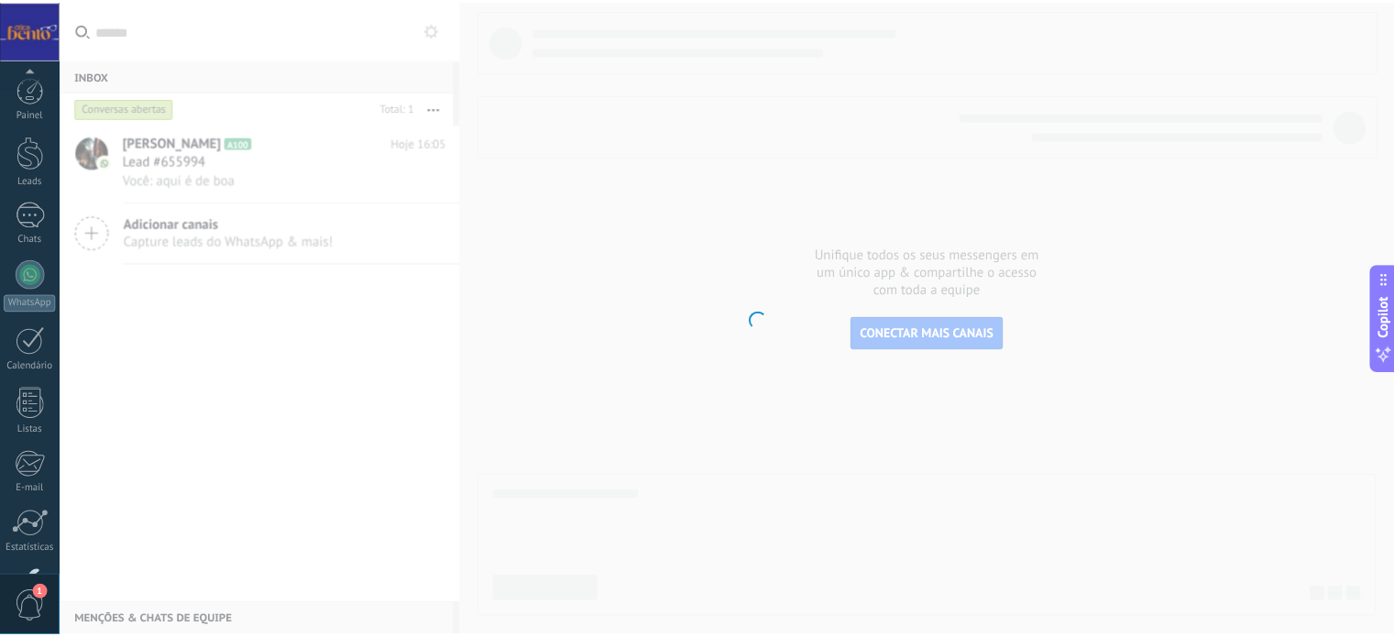
scroll to position [125, 0]
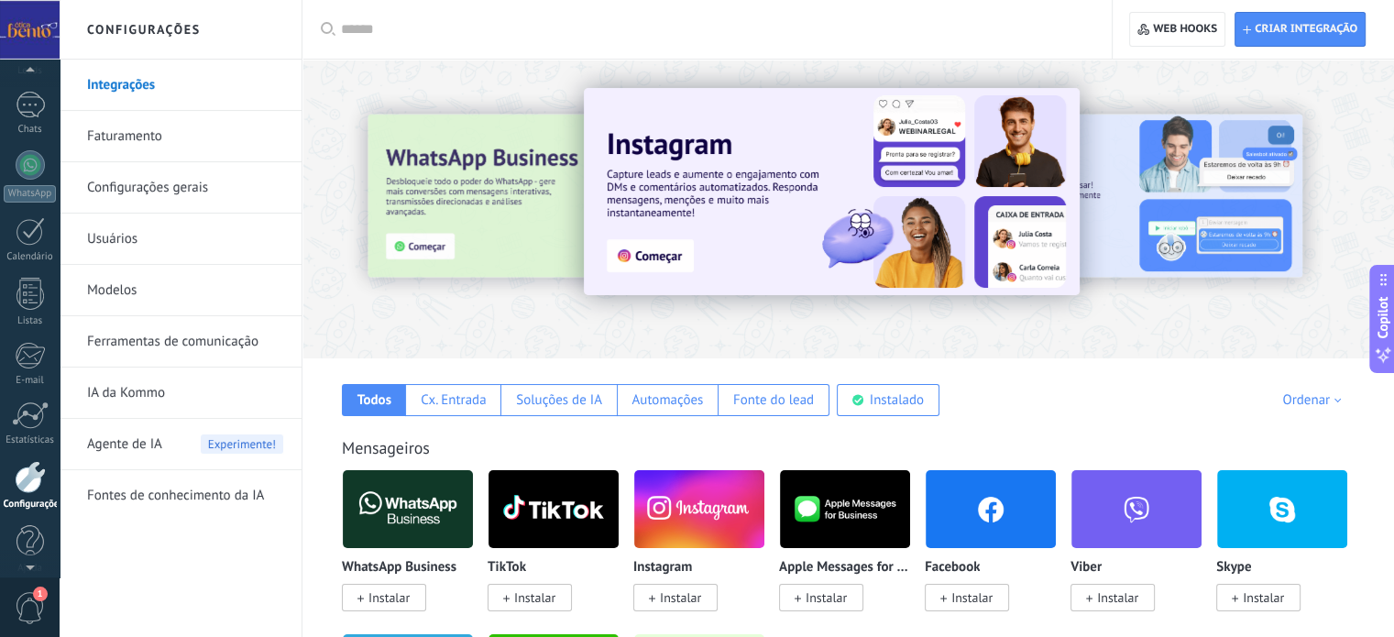
click at [38, 86] on div at bounding box center [30, 73] width 60 height 27
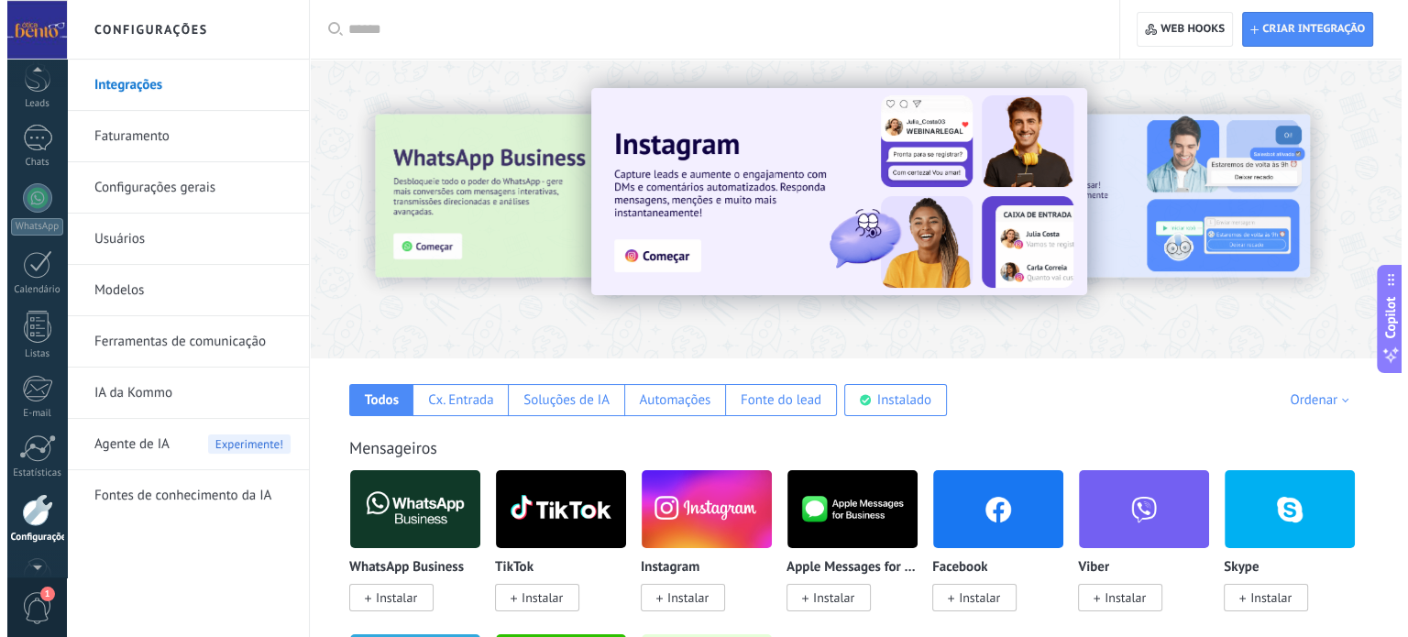
scroll to position [69, 0]
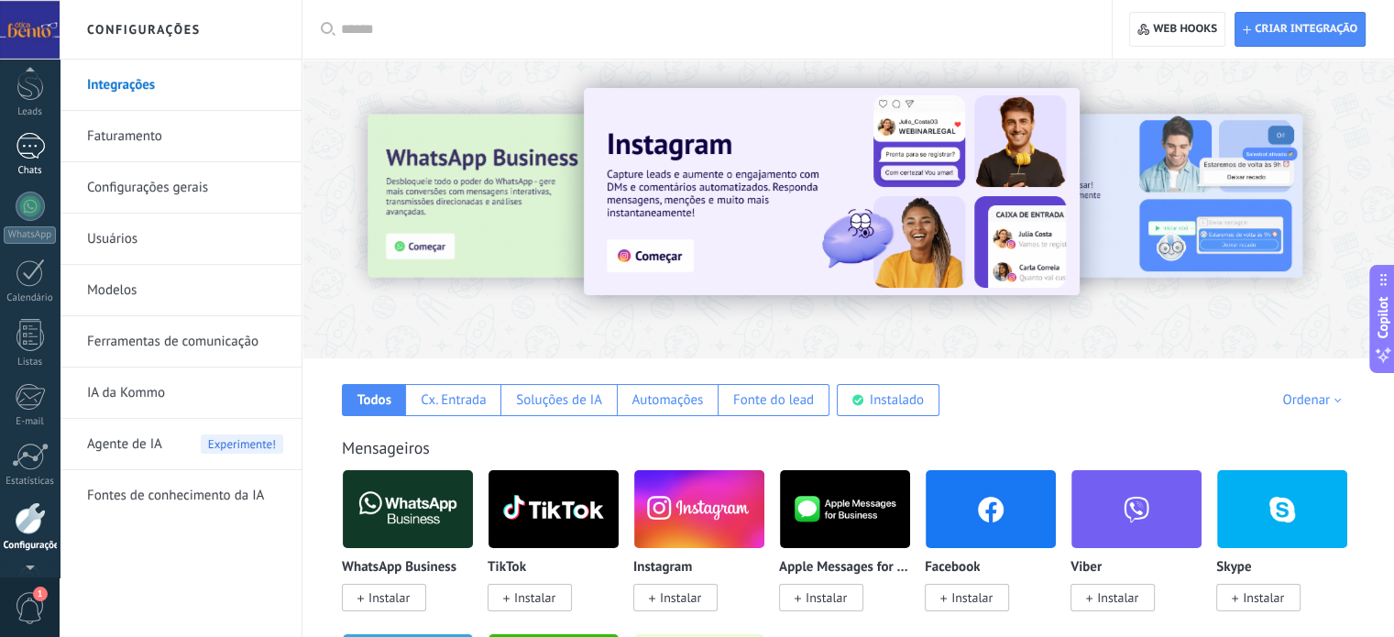
click at [26, 153] on div "1" at bounding box center [30, 146] width 29 height 27
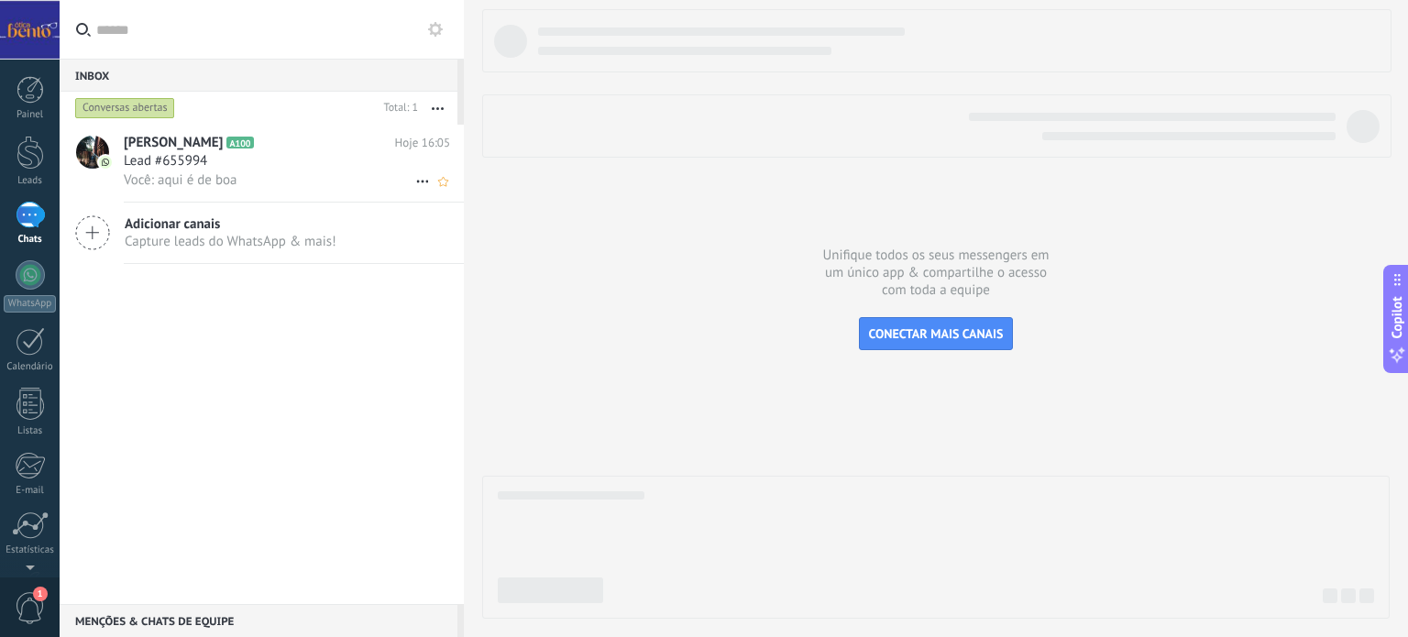
click at [187, 168] on span "Lead #655994" at bounding box center [165, 161] width 83 height 18
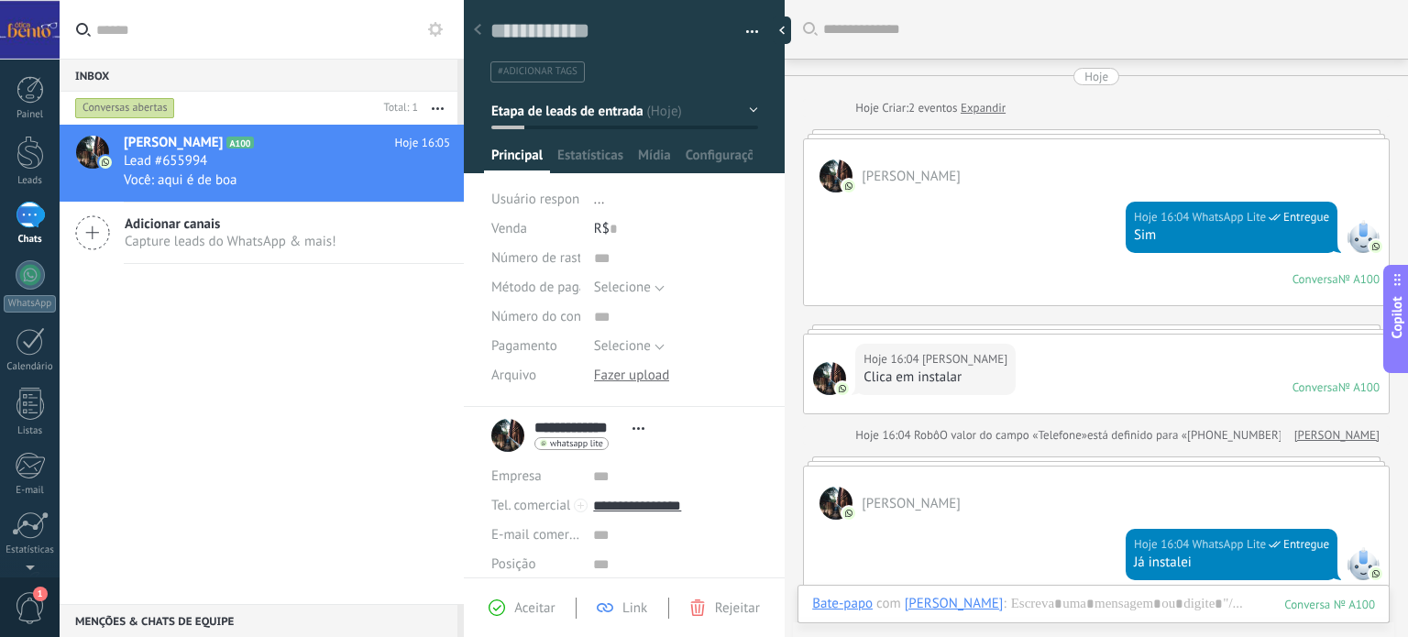
scroll to position [706, 0]
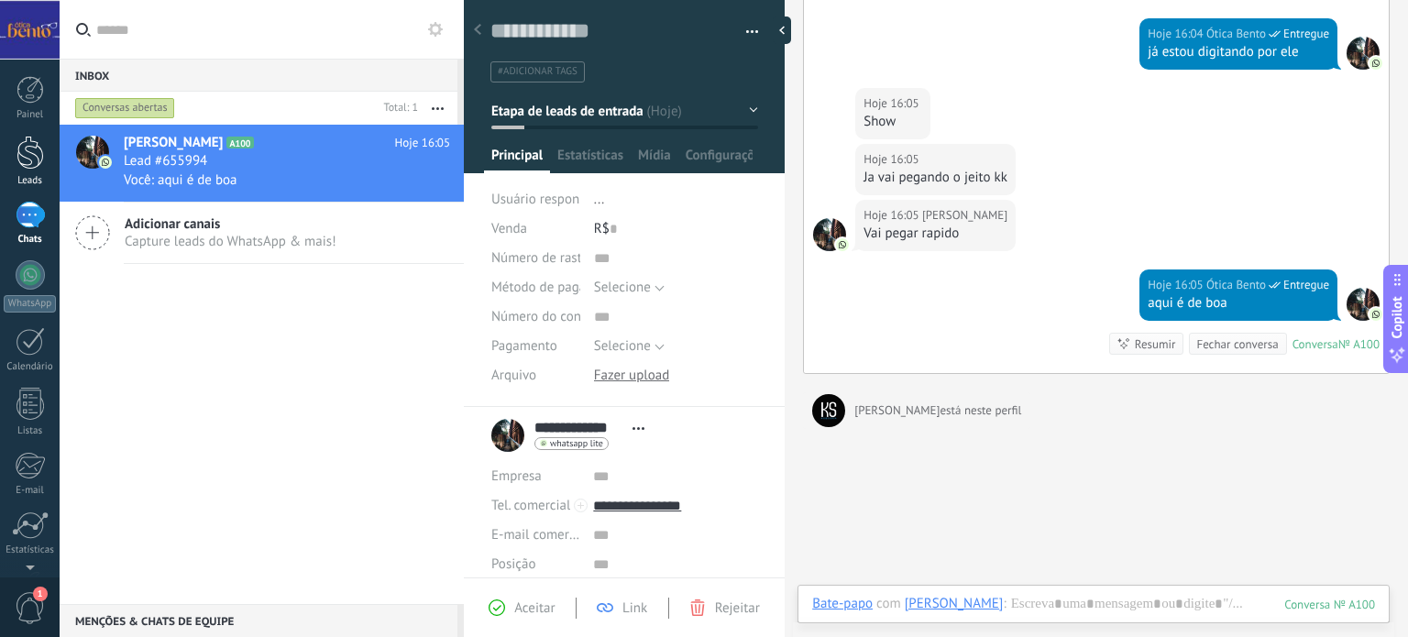
click at [22, 154] on div at bounding box center [29, 153] width 27 height 34
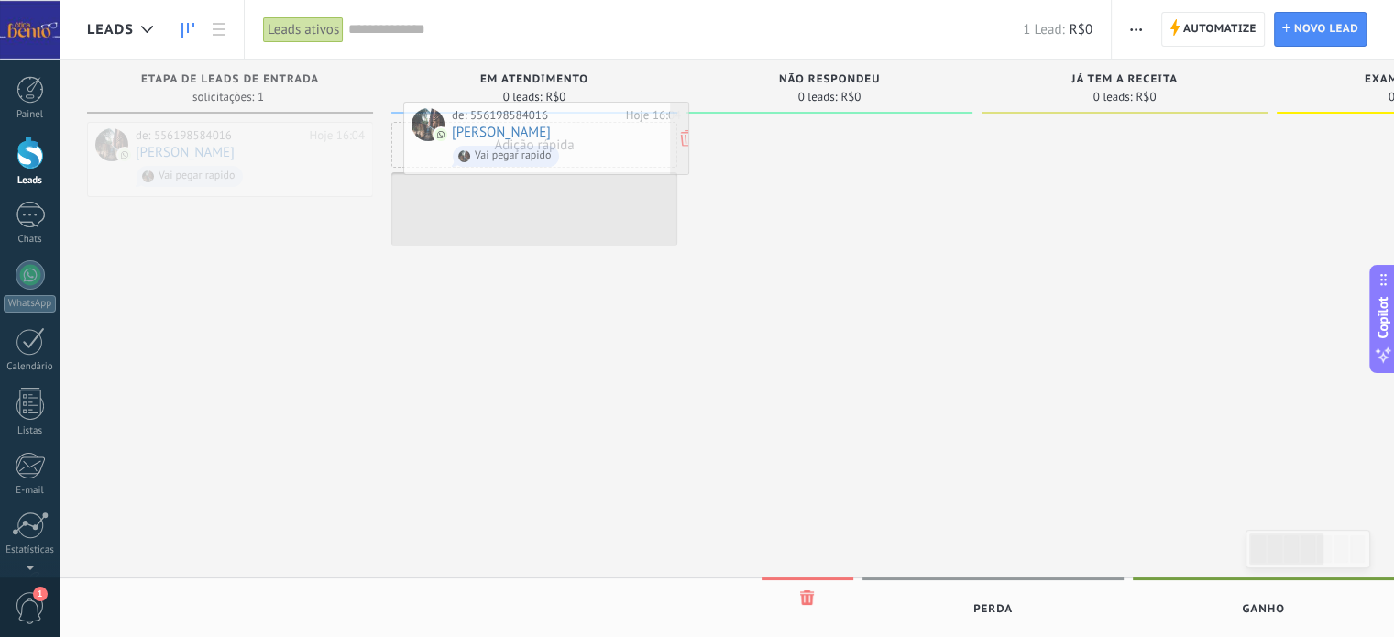
drag, startPoint x: 293, startPoint y: 163, endPoint x: 588, endPoint y: 148, distance: 294.7
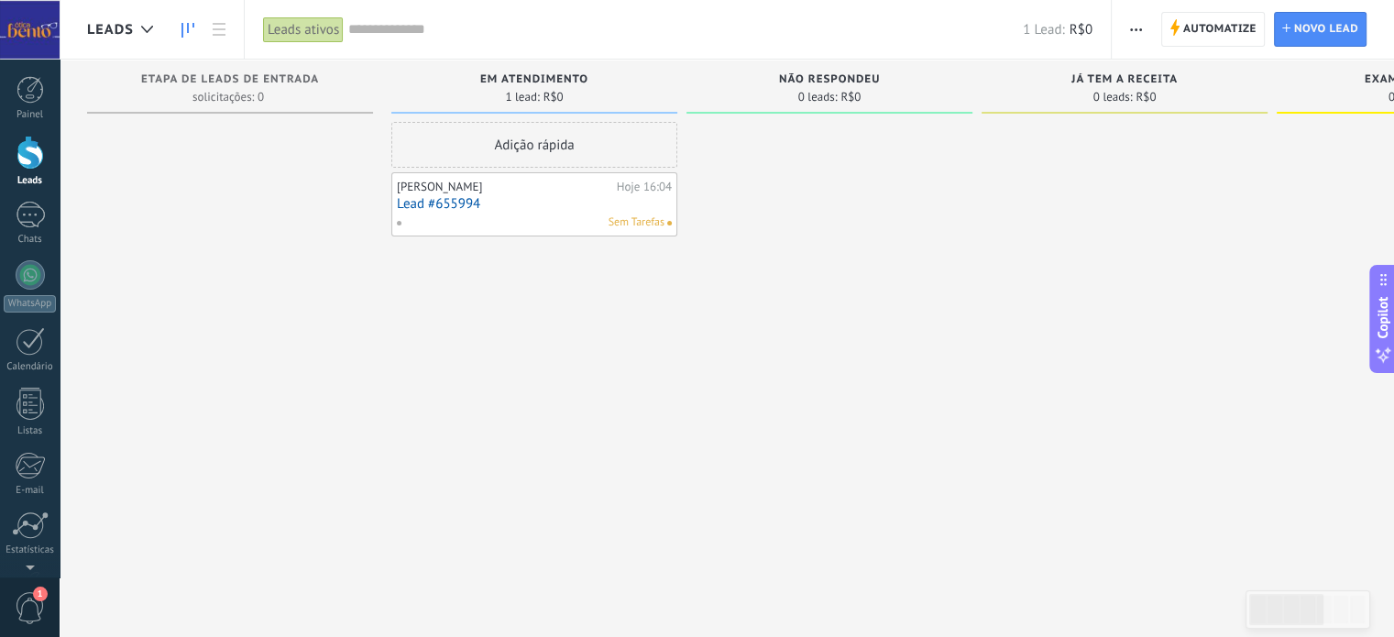
drag, startPoint x: 576, startPoint y: 198, endPoint x: 489, endPoint y: 322, distance: 151.3
click at [489, 322] on div "Adição rápida [PERSON_NAME] 16:04 Lead #655994 Sem Tarefas" at bounding box center [534, 321] width 286 height 398
click at [511, 201] on link "Lead #655994" at bounding box center [534, 204] width 275 height 16
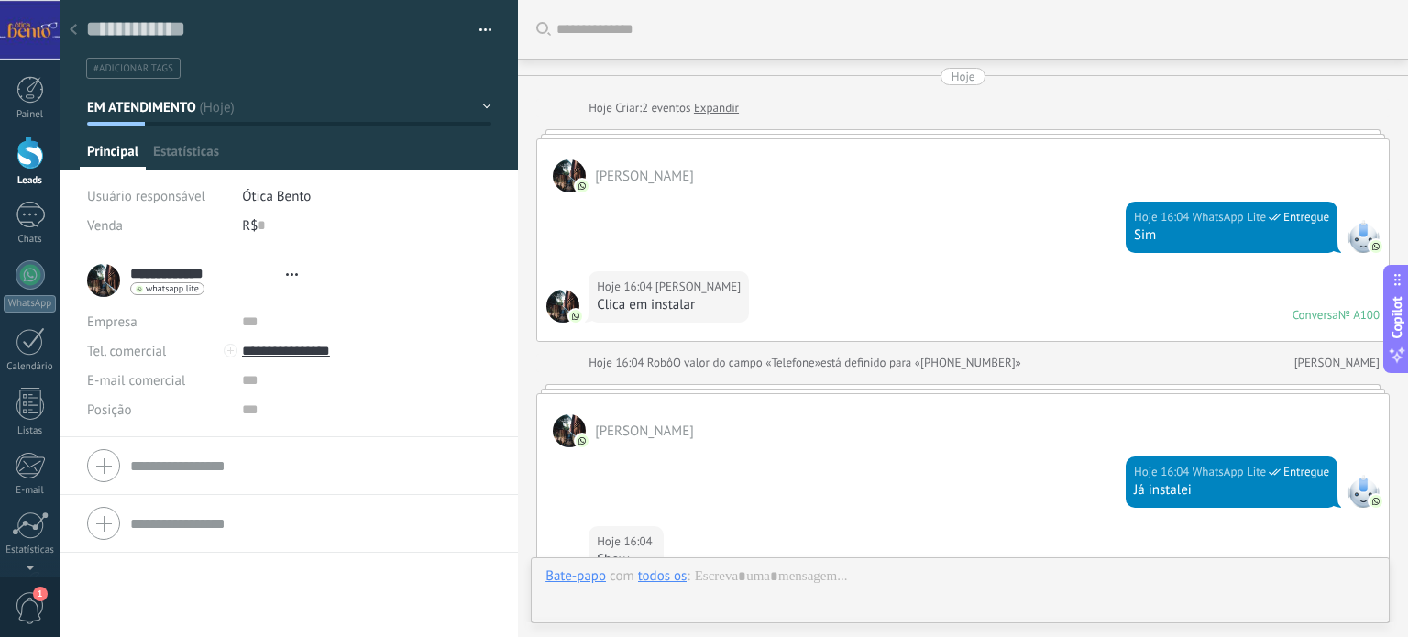
type textarea "**********"
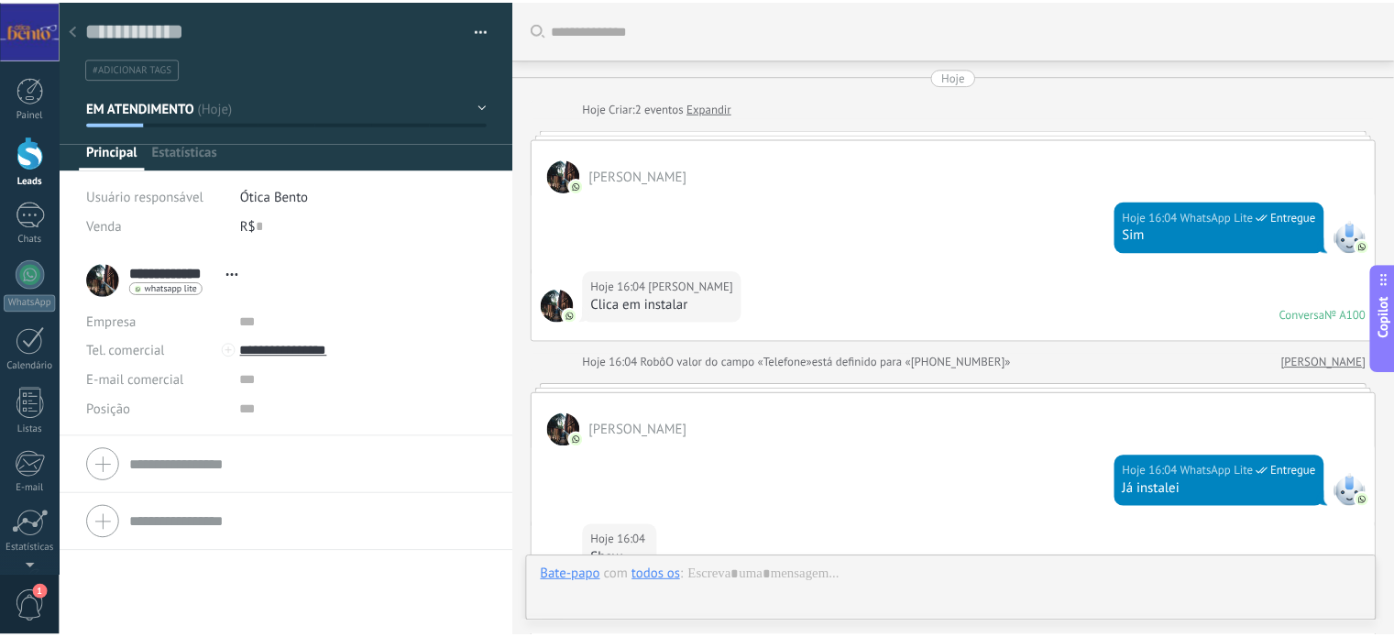
scroll to position [743, 0]
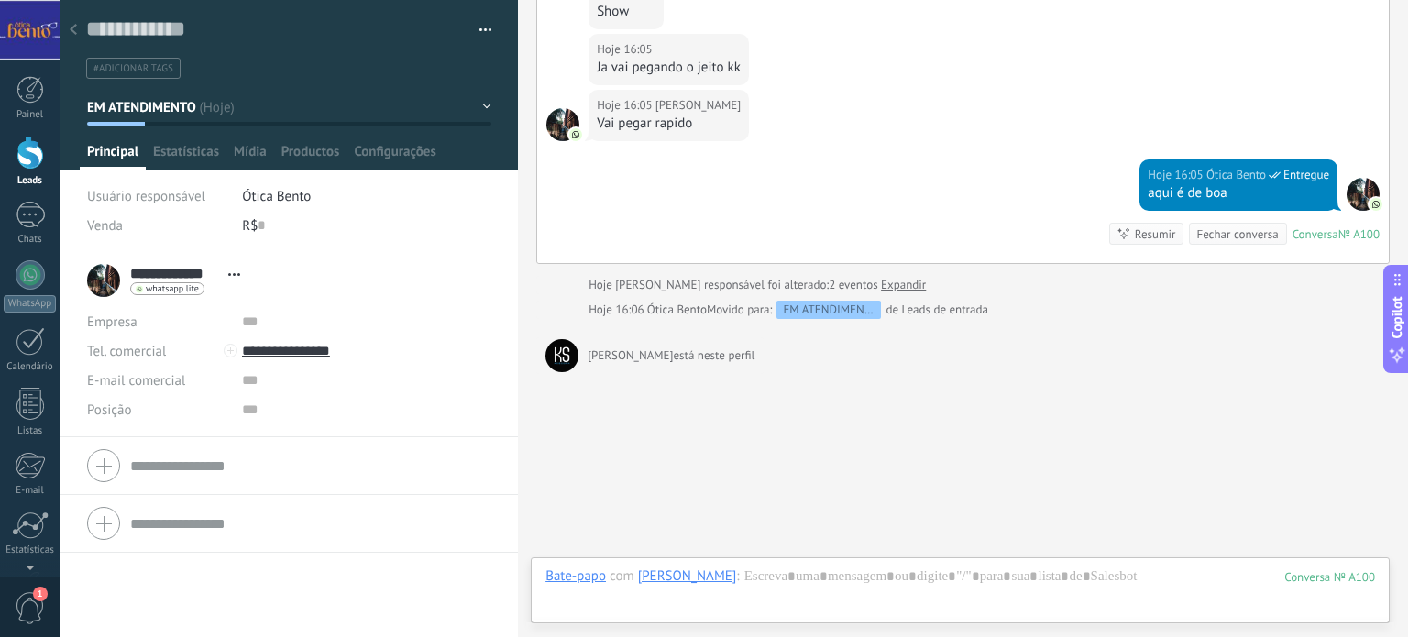
click at [480, 27] on button "button" at bounding box center [479, 29] width 27 height 27
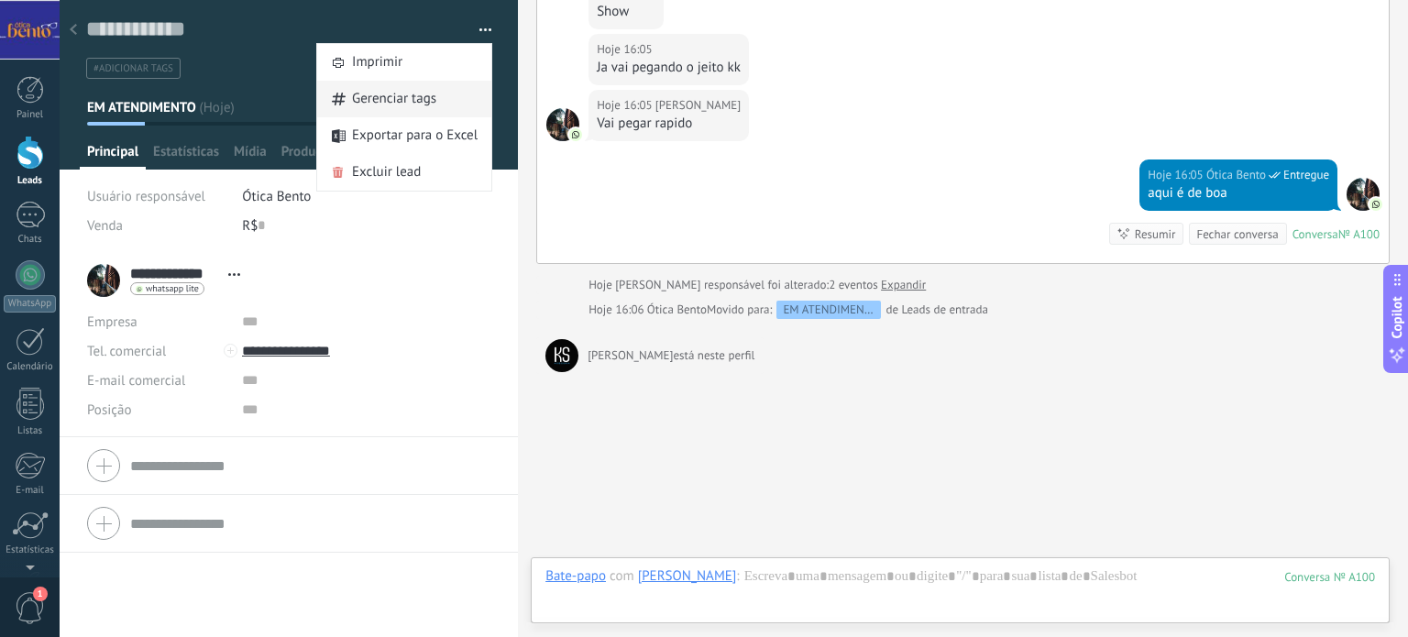
click at [402, 101] on span "Gerenciar tags" at bounding box center [394, 99] width 84 height 37
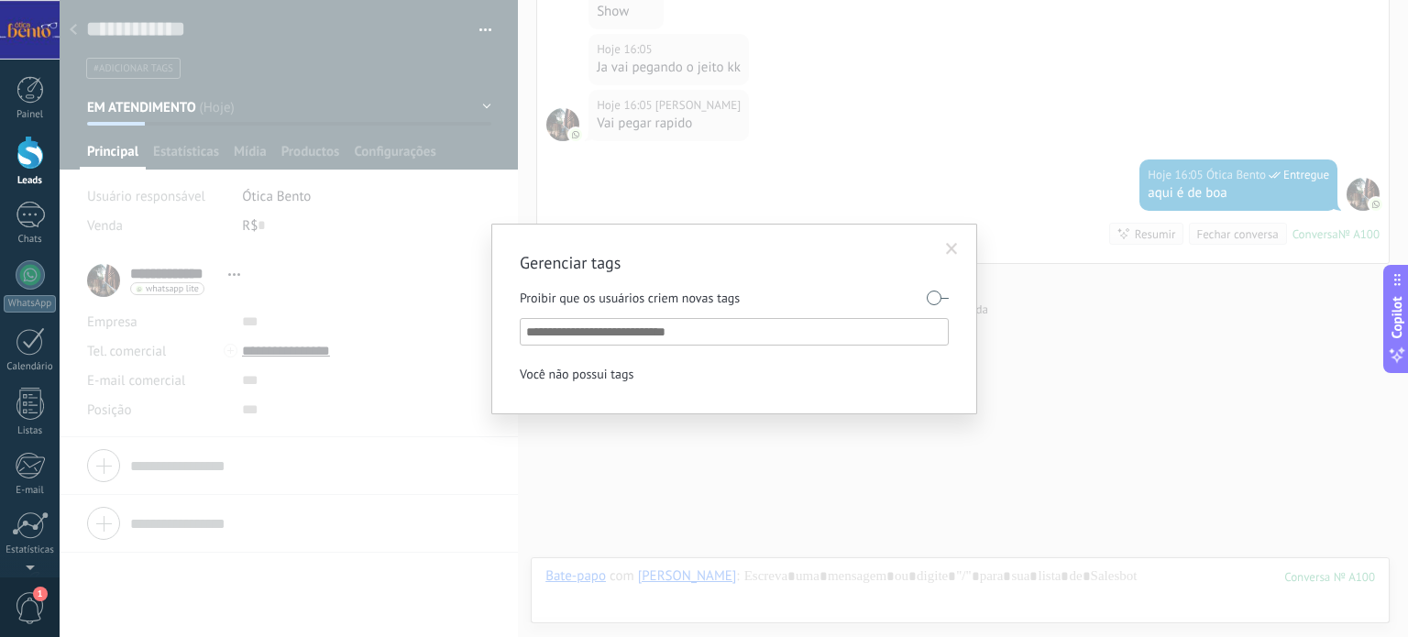
click at [648, 331] on input "text" at bounding box center [735, 332] width 418 height 22
click at [951, 247] on span at bounding box center [952, 249] width 12 height 13
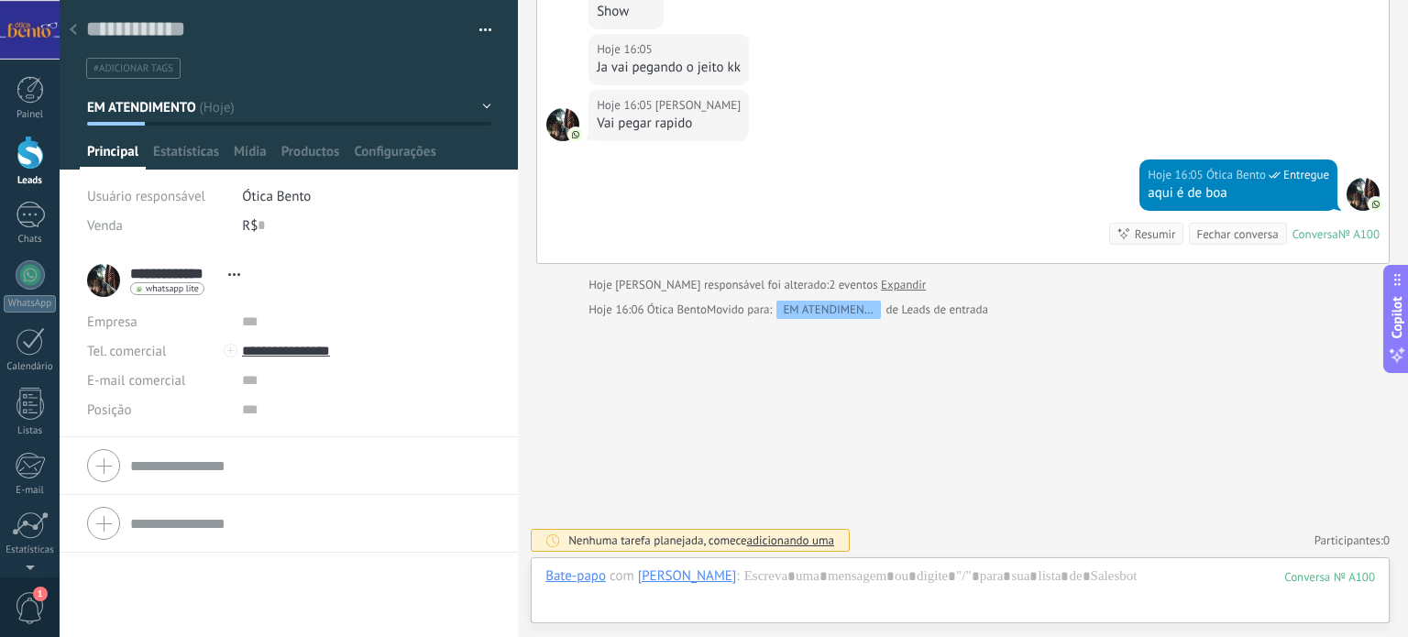
click at [38, 160] on div at bounding box center [29, 153] width 27 height 34
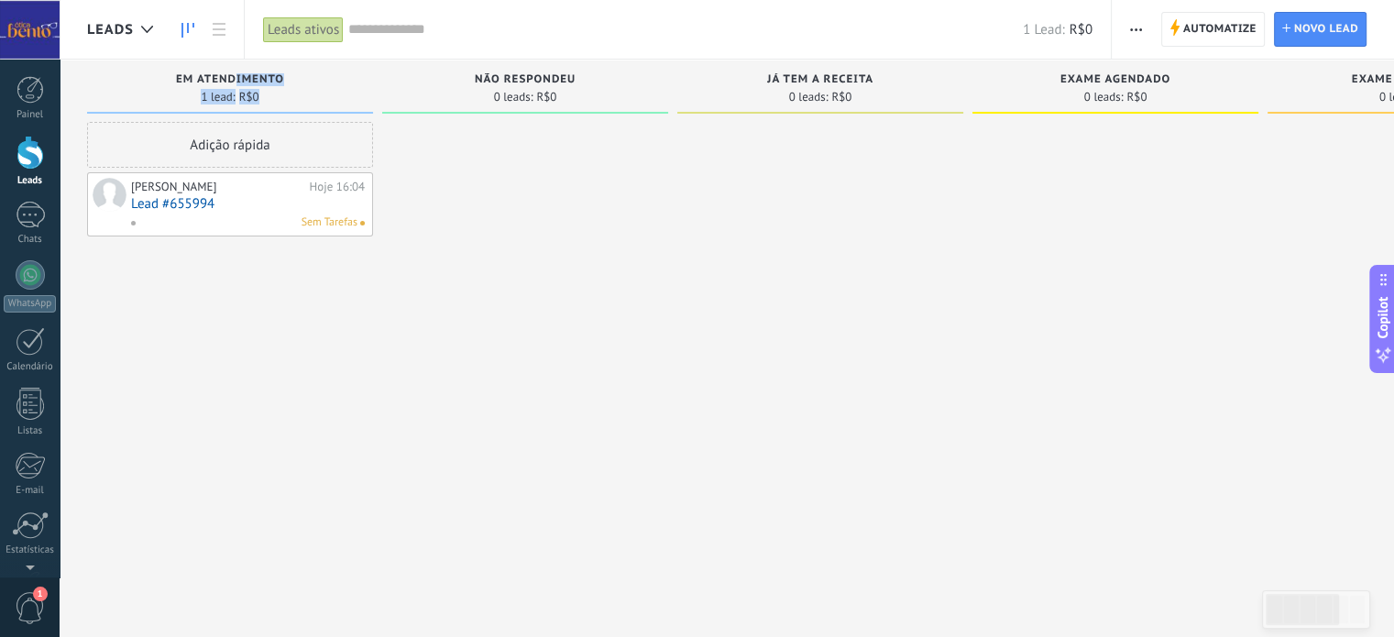
drag, startPoint x: 235, startPoint y: 84, endPoint x: 451, endPoint y: 161, distance: 229.6
click at [374, 95] on div "EM ATENDIMENTO 1 lead: R$0 Adição rápida [PERSON_NAME] 16:04 Lead #655994 Sem T…" at bounding box center [234, 290] width 295 height 460
click at [688, 372] on div at bounding box center [820, 321] width 286 height 398
drag, startPoint x: 529, startPoint y: 408, endPoint x: 766, endPoint y: 434, distance: 238.8
click at [766, 434] on div "Etapa de leads de entrada solicitações: 0 0 0 0 0 0 0 0 0 EM ATENDIMENTO 1 lead…" at bounding box center [981, 290] width 1789 height 460
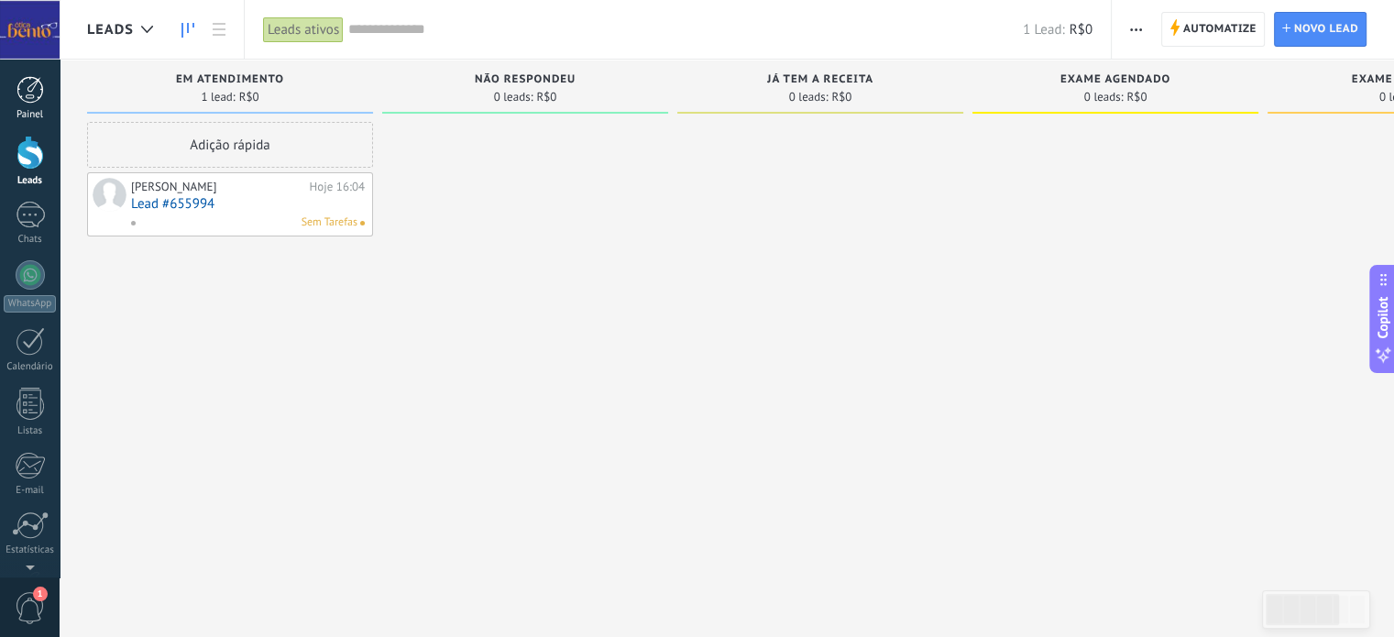
click at [22, 97] on div at bounding box center [29, 89] width 27 height 27
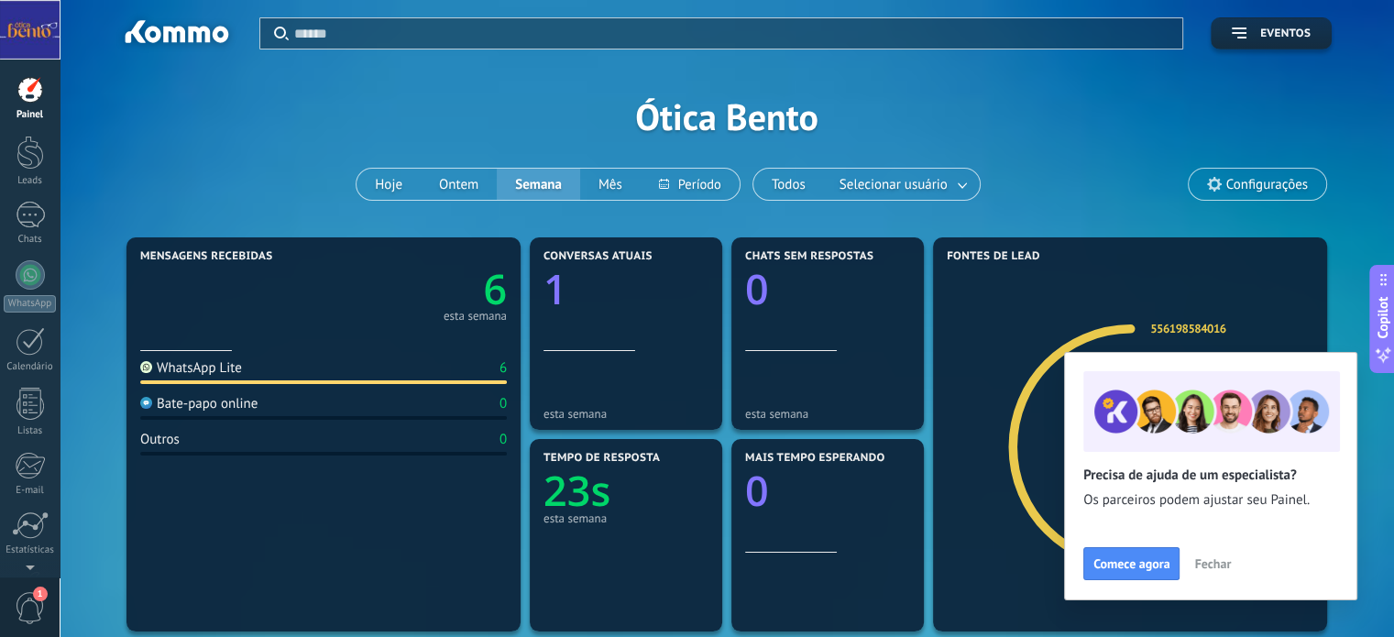
click at [33, 599] on span "1" at bounding box center [30, 608] width 31 height 32
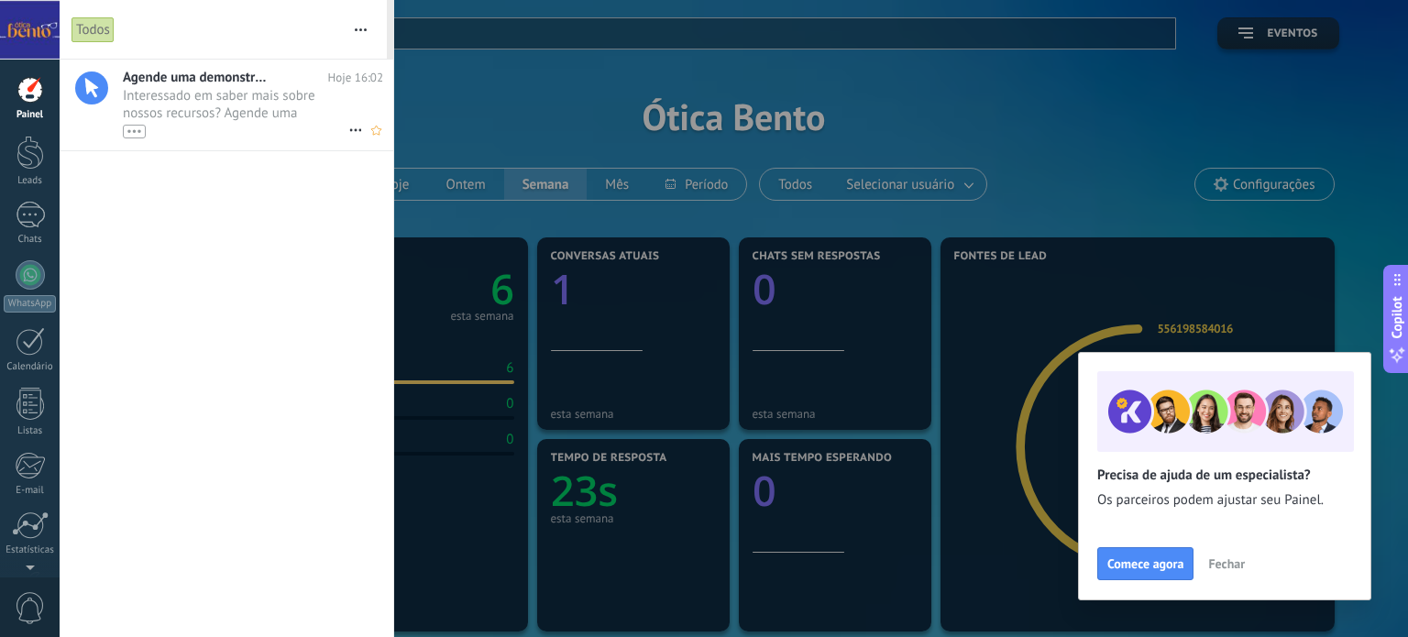
click at [247, 83] on span "Agende uma demonstração com um especialista!" at bounding box center [196, 77] width 147 height 17
click at [31, 95] on div at bounding box center [29, 89] width 27 height 27
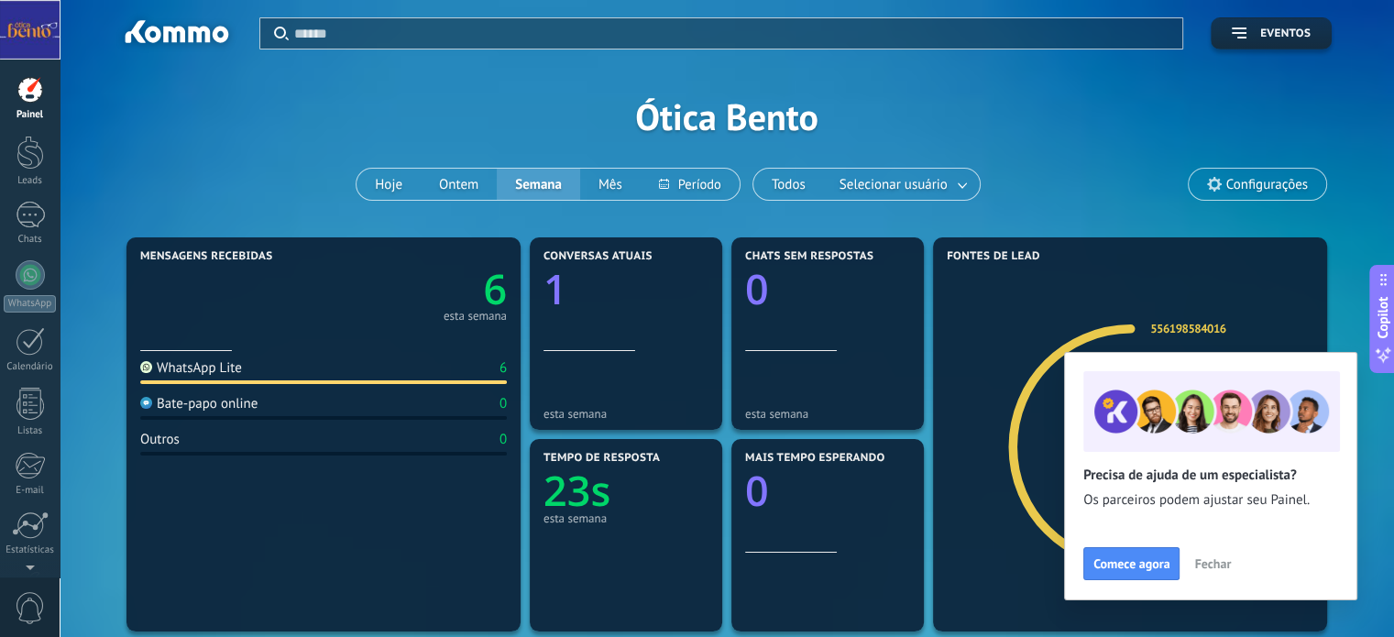
click at [1217, 568] on span "Fechar" at bounding box center [1212, 563] width 37 height 13
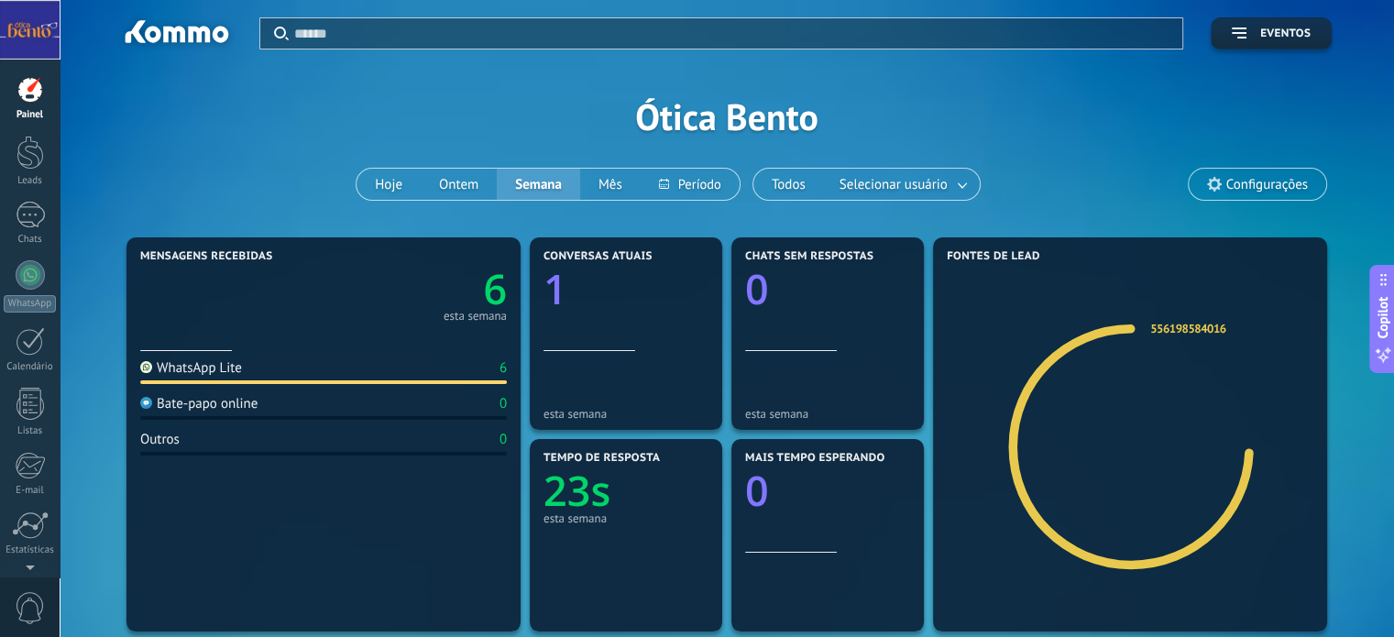
click at [1274, 177] on span "Configurações" at bounding box center [1267, 185] width 82 height 16
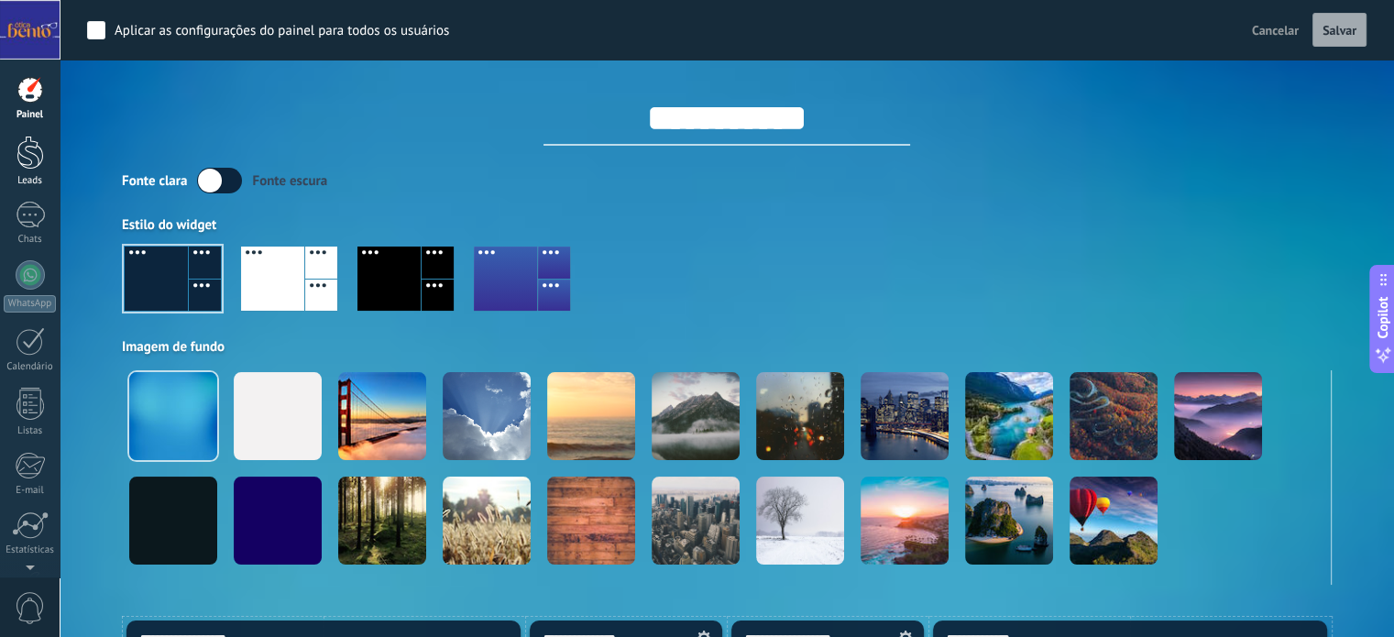
click at [37, 159] on div at bounding box center [29, 153] width 27 height 34
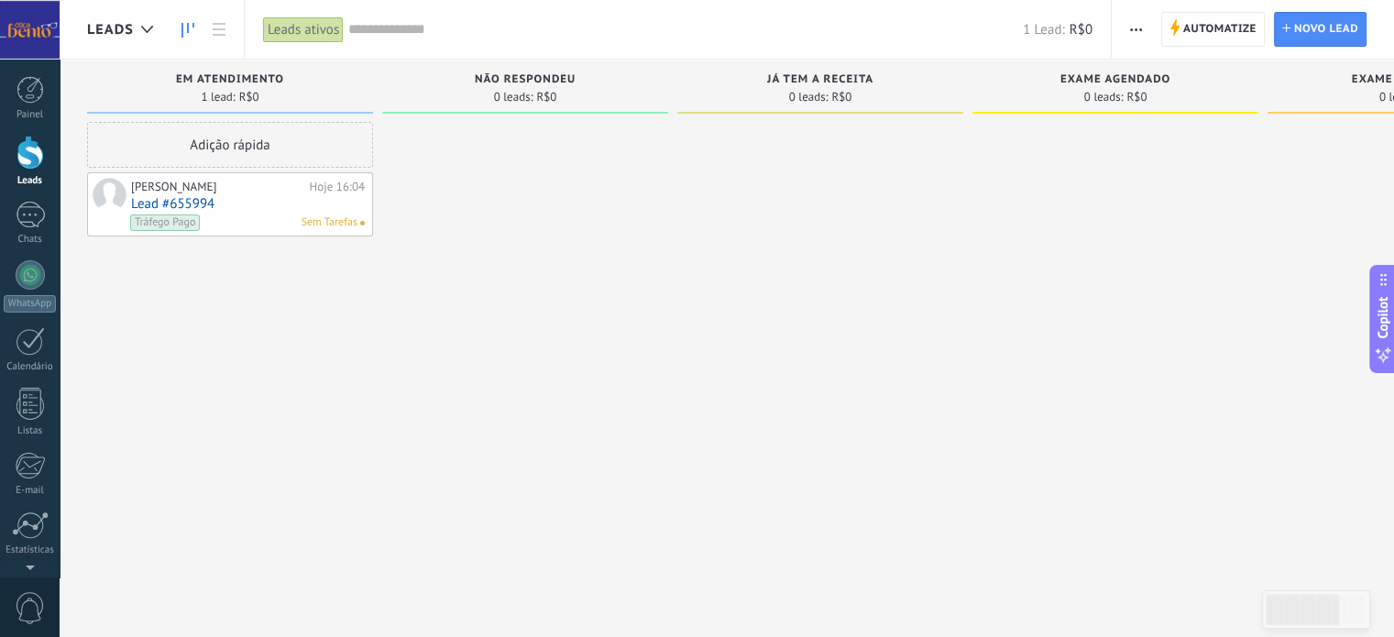
click at [13, 23] on div at bounding box center [30, 30] width 60 height 60
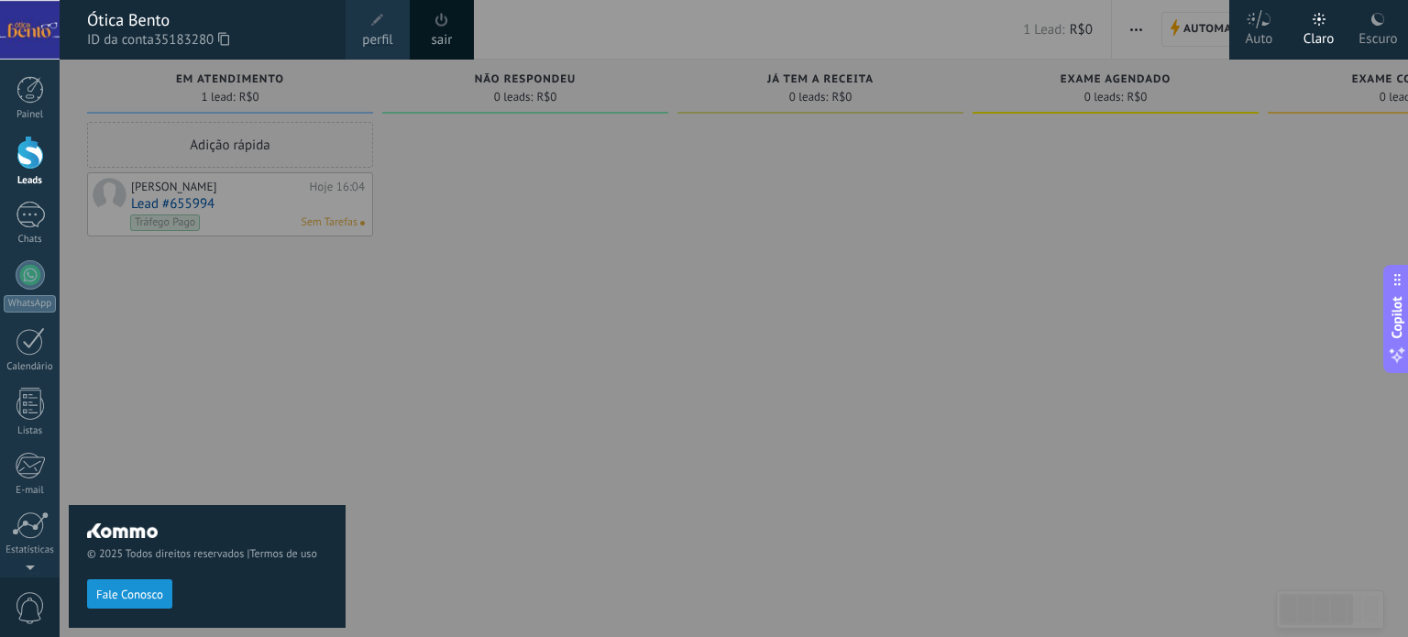
click at [374, 32] on span "perfil" at bounding box center [377, 40] width 30 height 20
